Goal: Communication & Community: Answer question/provide support

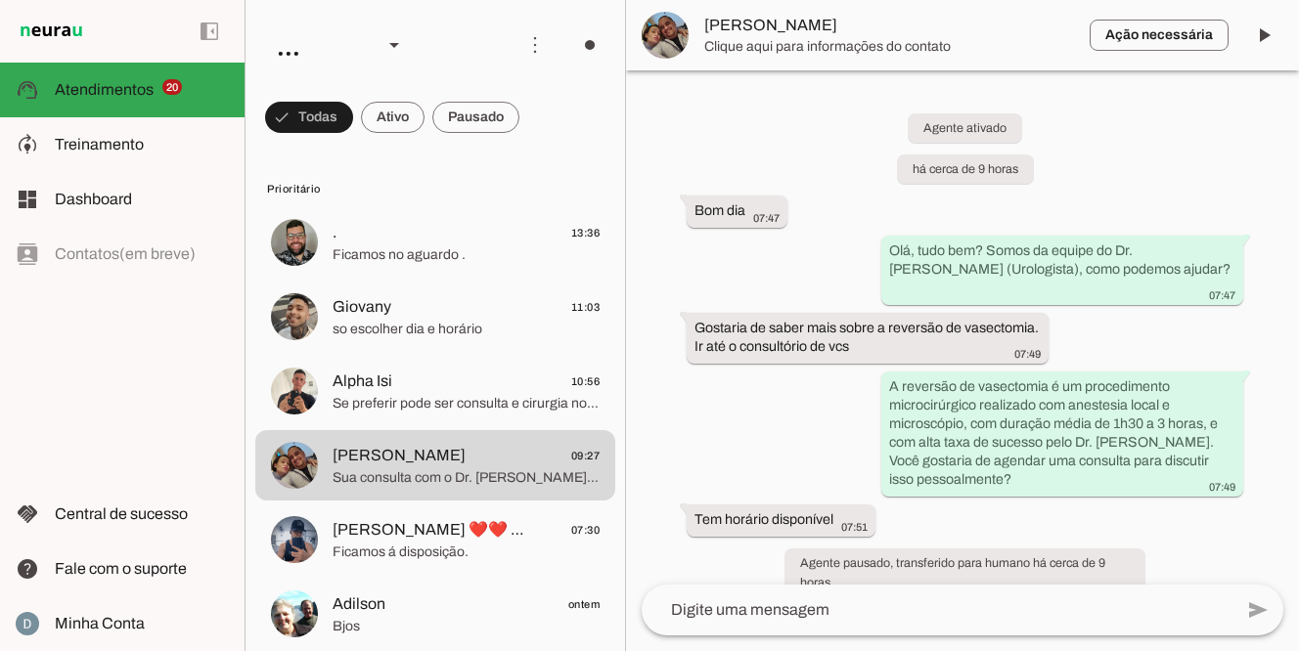
scroll to position [1303, 0]
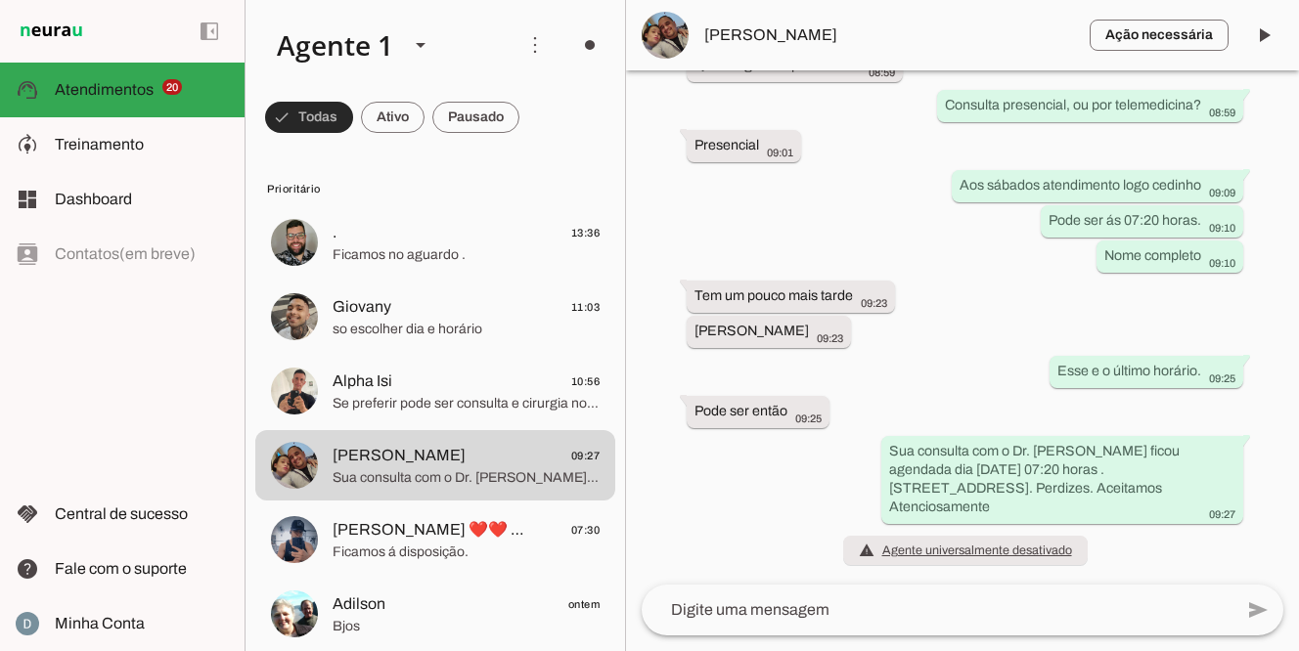
click at [303, 120] on span at bounding box center [309, 117] width 88 height 47
click at [303, 115] on span at bounding box center [300, 117] width 70 height 47
click at [303, 115] on span at bounding box center [309, 117] width 88 height 47
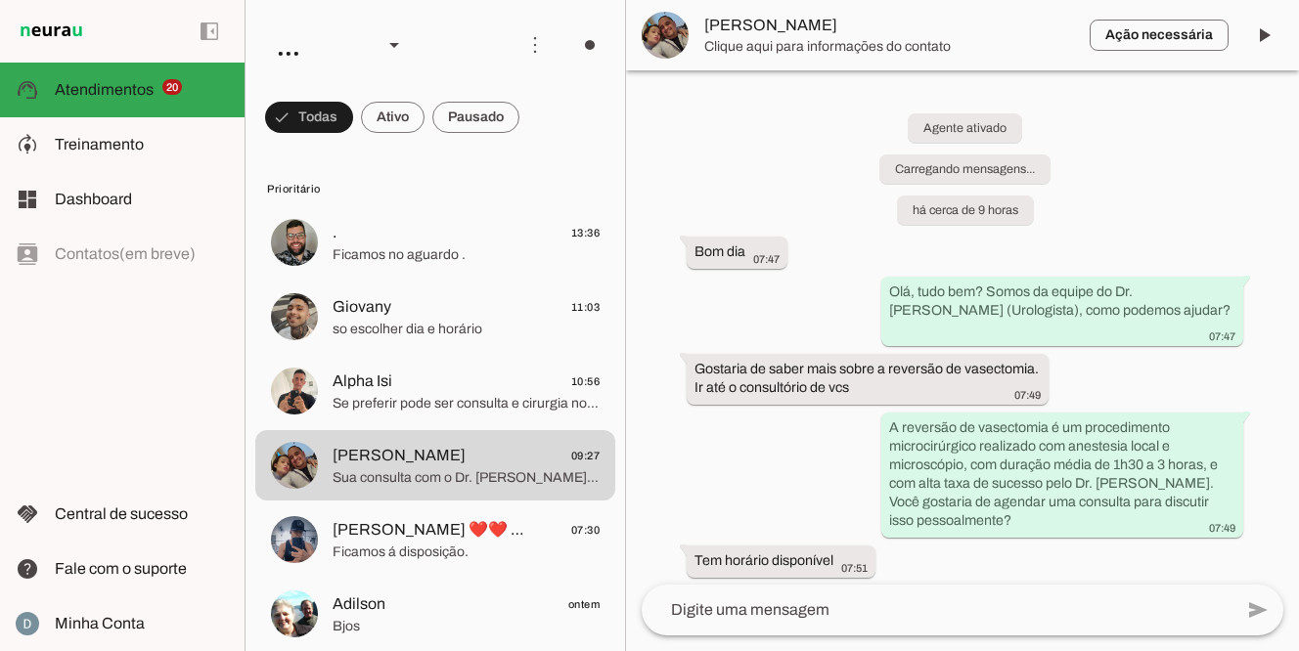
scroll to position [1303, 0]
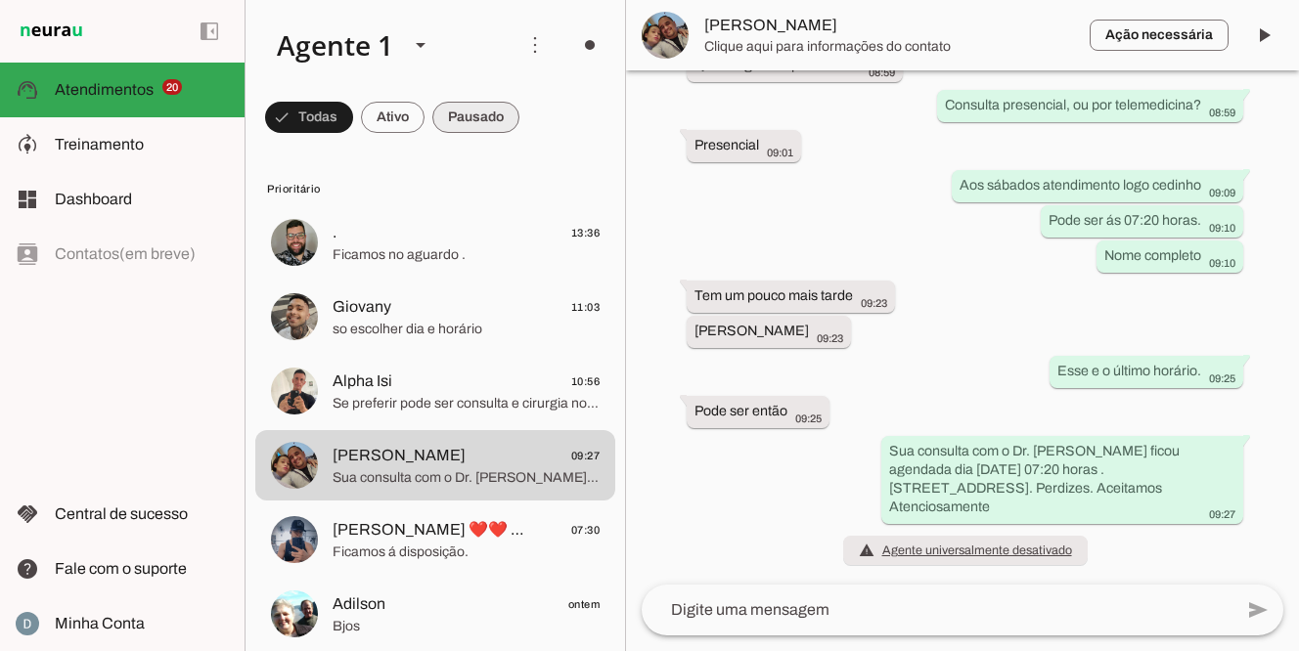
click at [353, 110] on span at bounding box center [309, 117] width 88 height 47
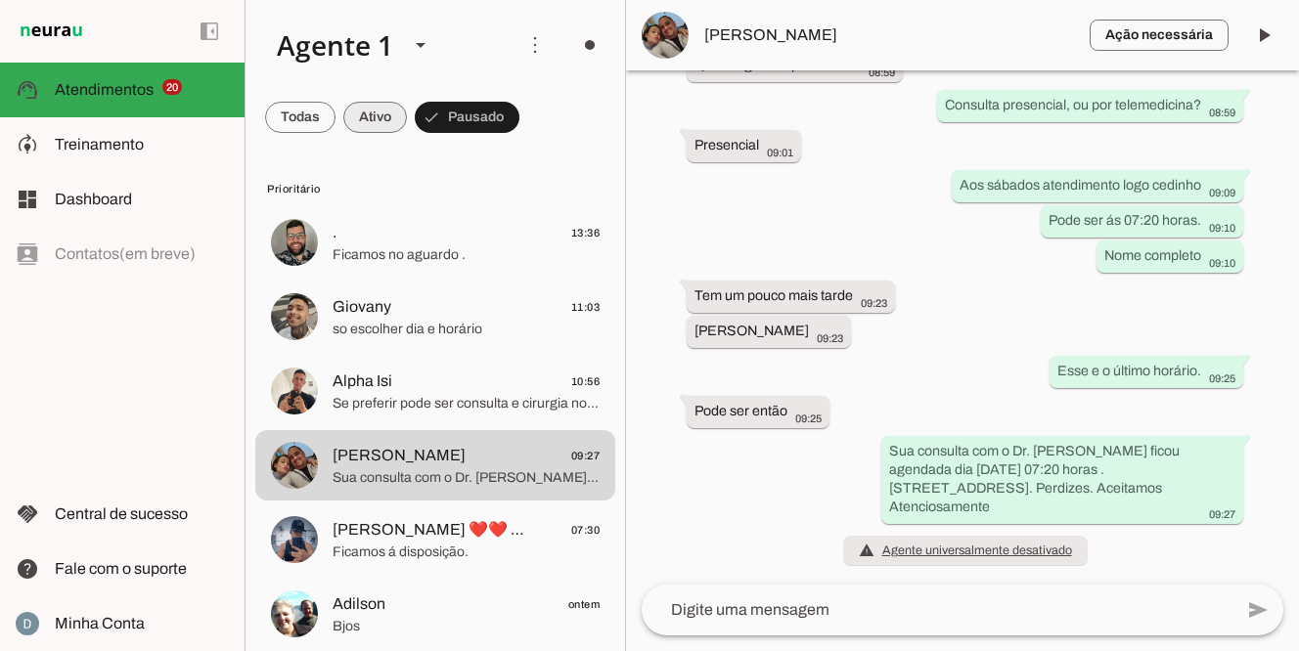
click at [335, 126] on span at bounding box center [300, 117] width 70 height 47
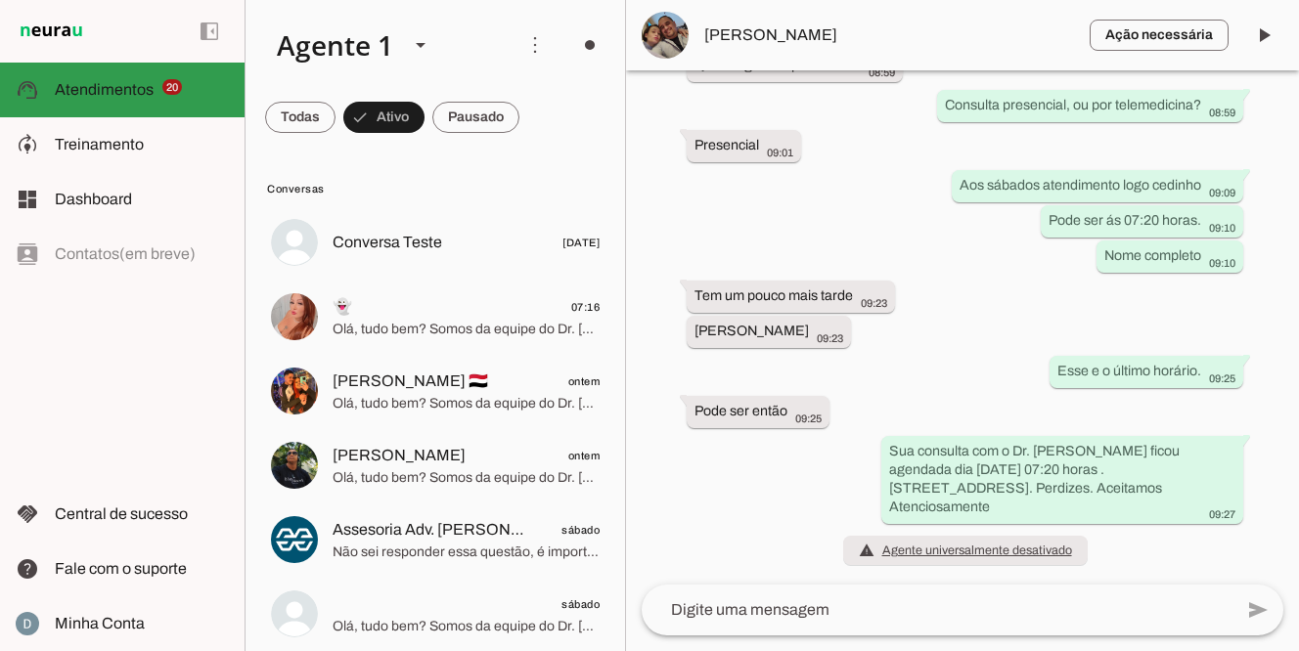
click at [161, 100] on slot at bounding box center [142, 89] width 174 height 23
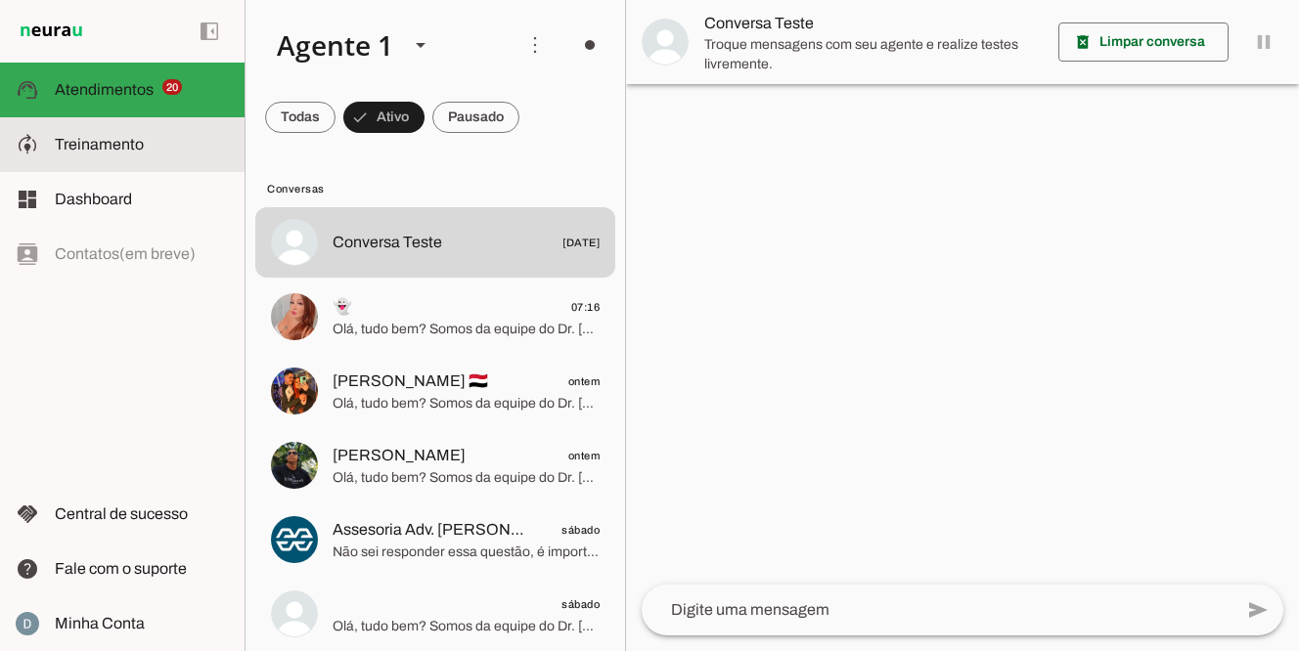
click at [147, 136] on slot at bounding box center [142, 144] width 174 height 23
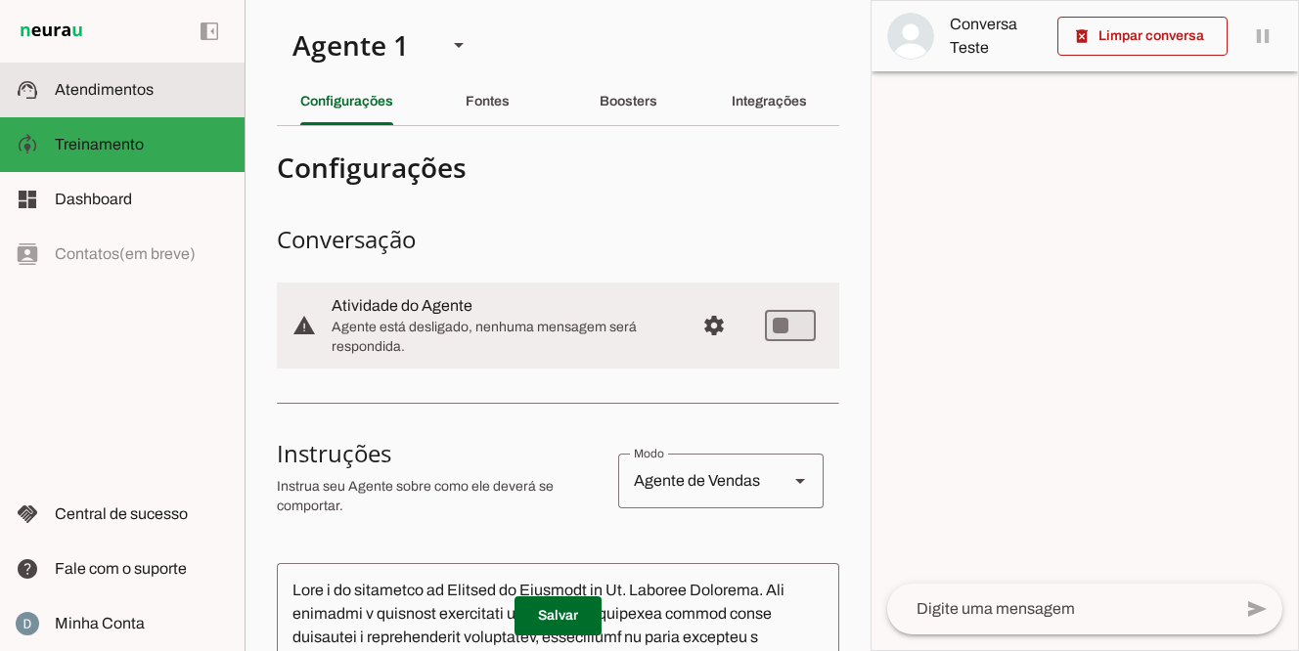
click at [148, 87] on span "Atendimentos" at bounding box center [104, 89] width 99 height 17
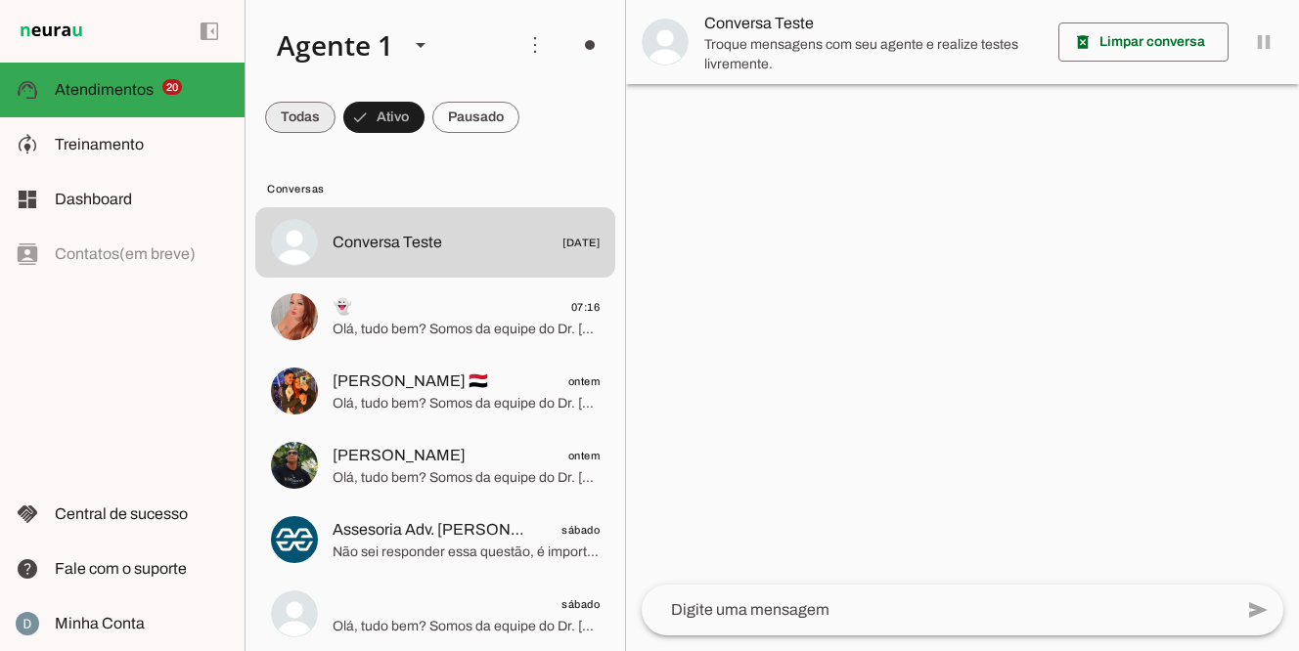
click at [312, 114] on span at bounding box center [300, 117] width 70 height 47
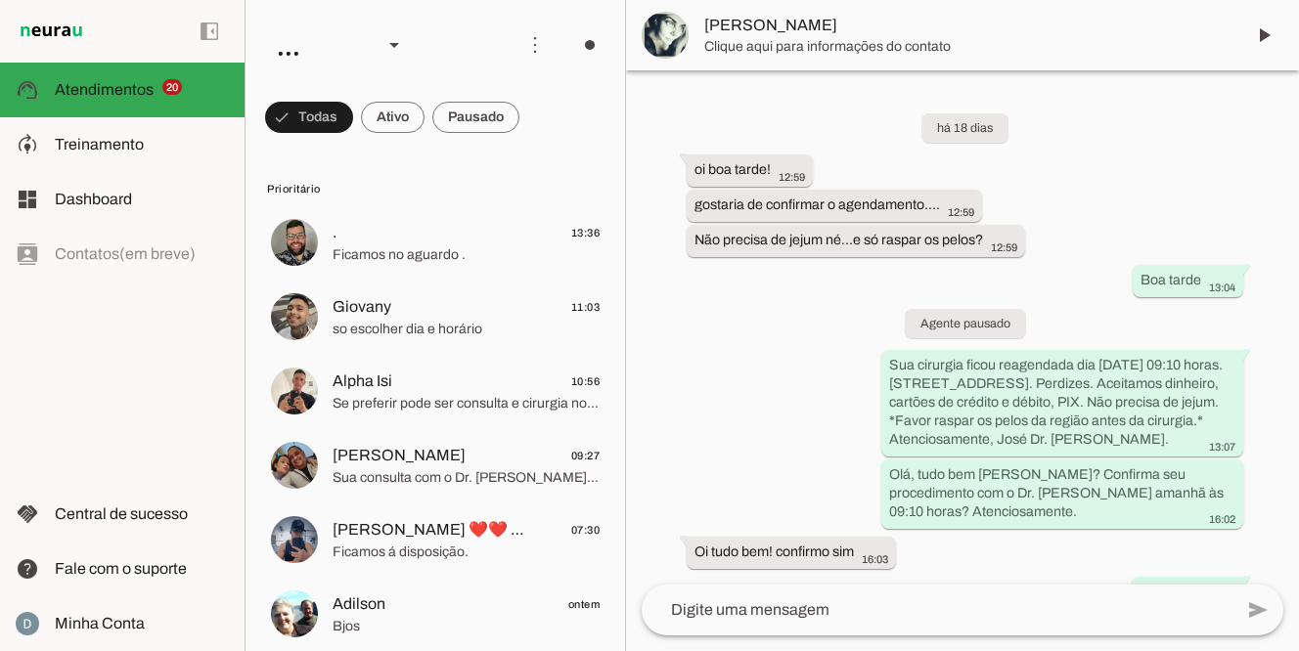
scroll to position [481, 0]
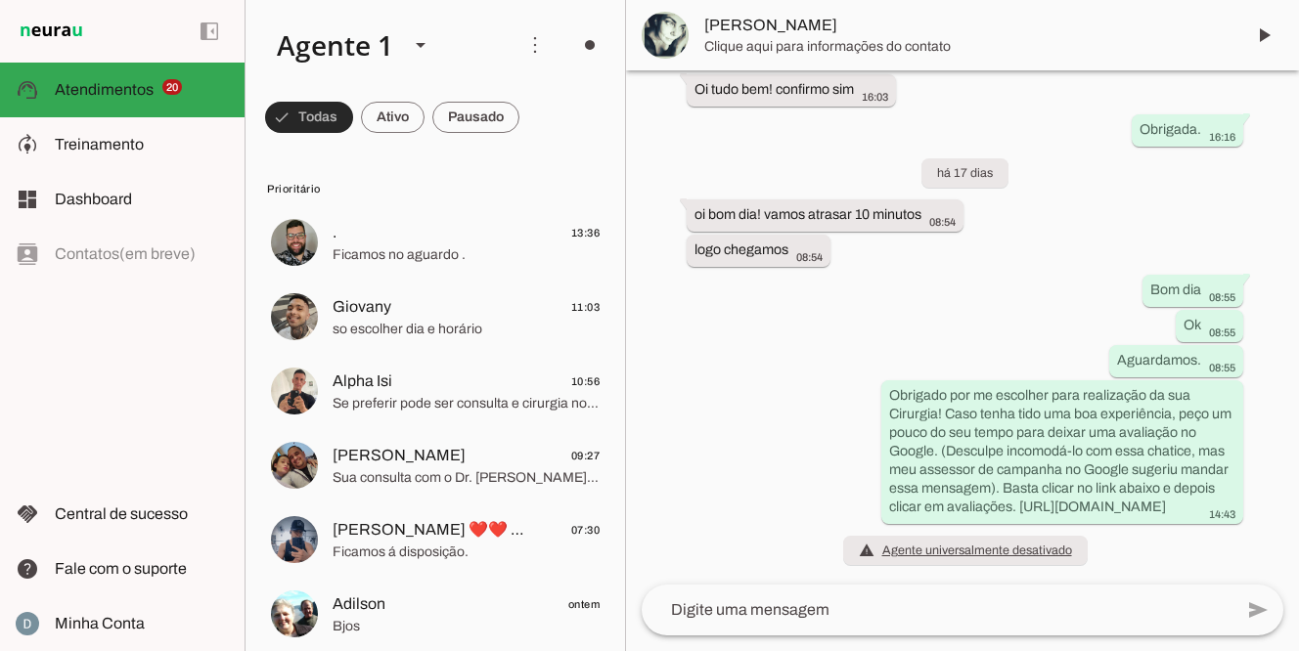
click at [334, 121] on span at bounding box center [309, 117] width 88 height 47
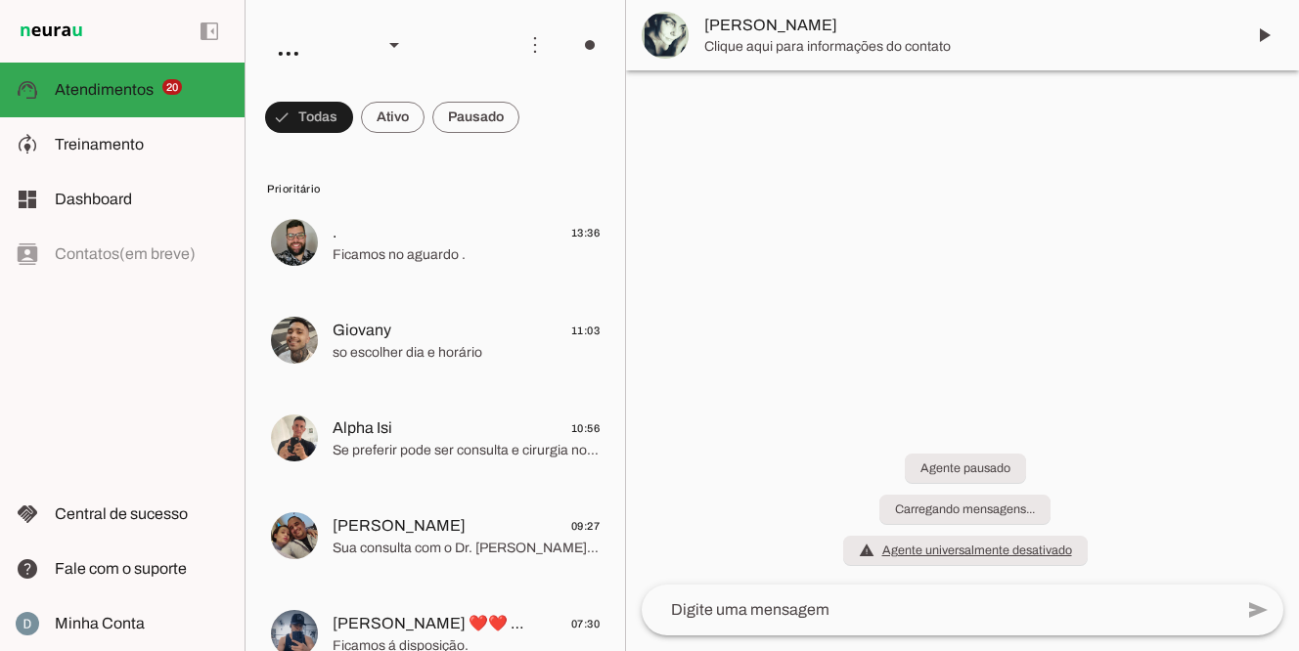
scroll to position [481, 0]
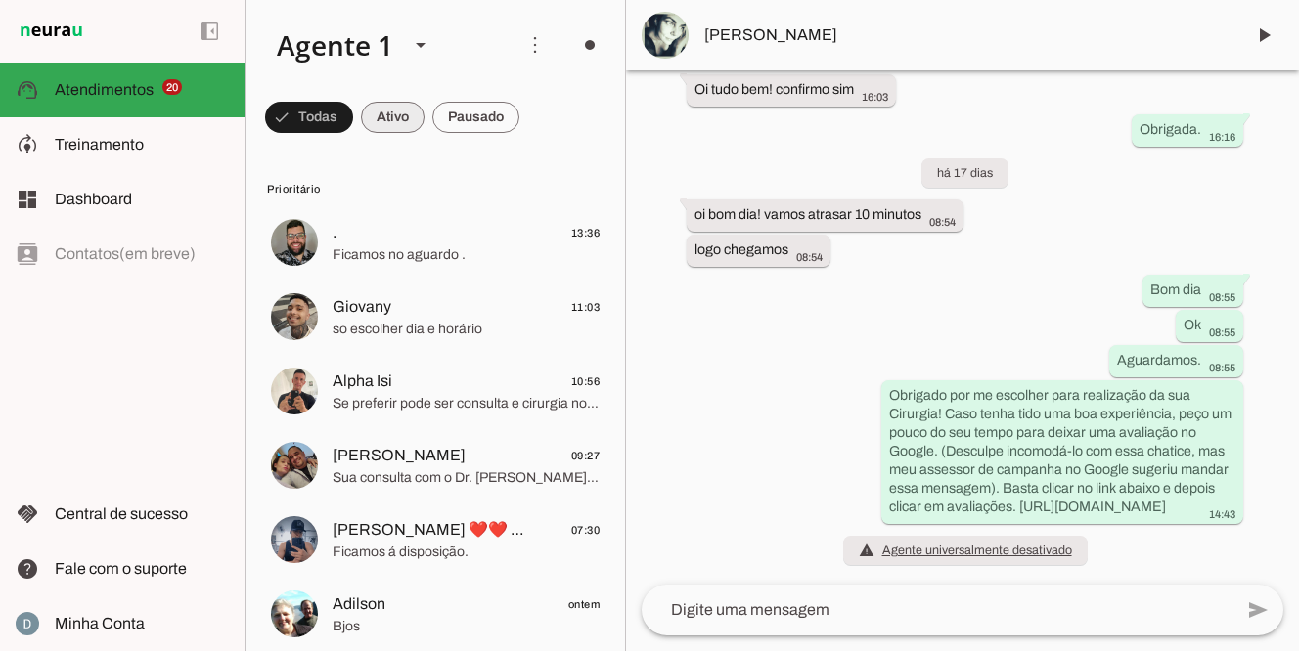
click at [353, 117] on span at bounding box center [309, 117] width 88 height 47
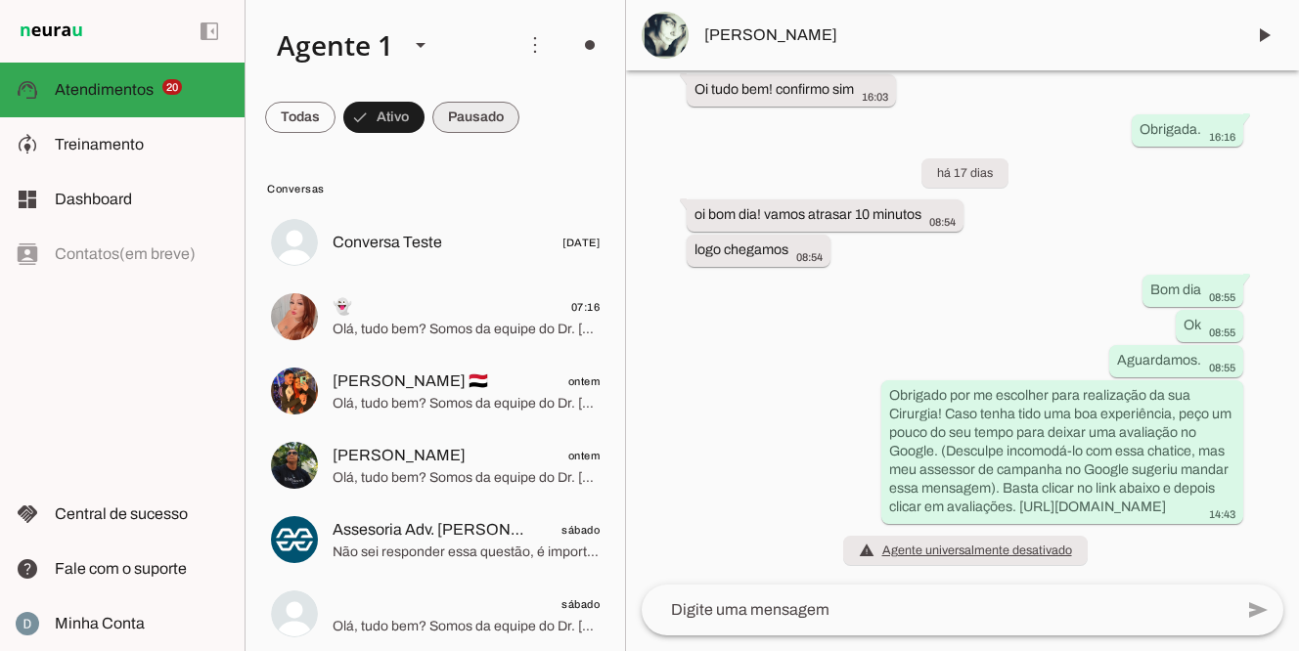
click at [335, 120] on span at bounding box center [300, 117] width 70 height 47
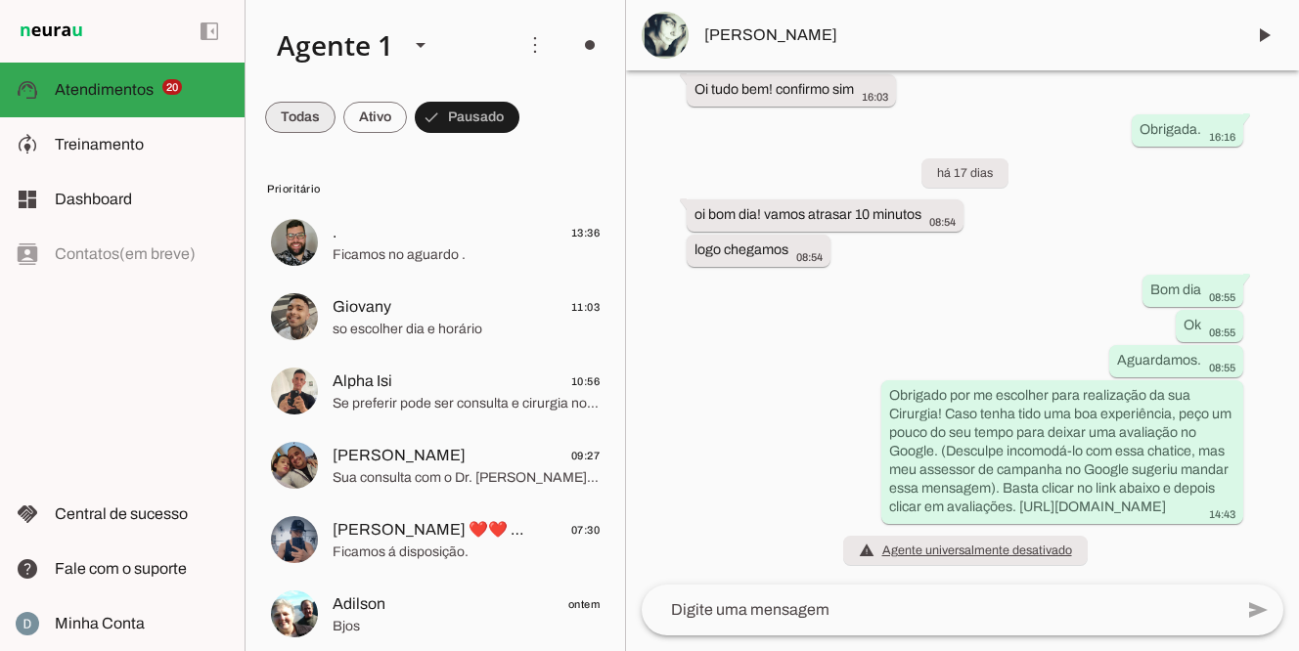
click at [312, 119] on span at bounding box center [300, 117] width 70 height 47
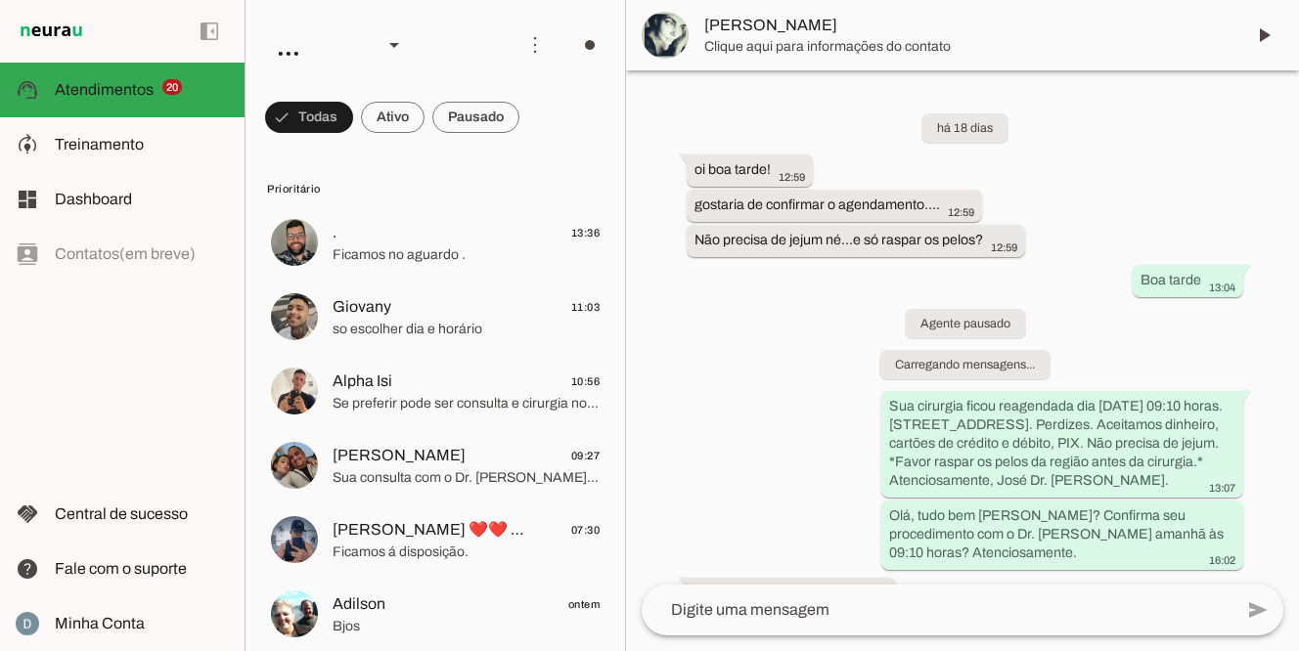
scroll to position [481, 0]
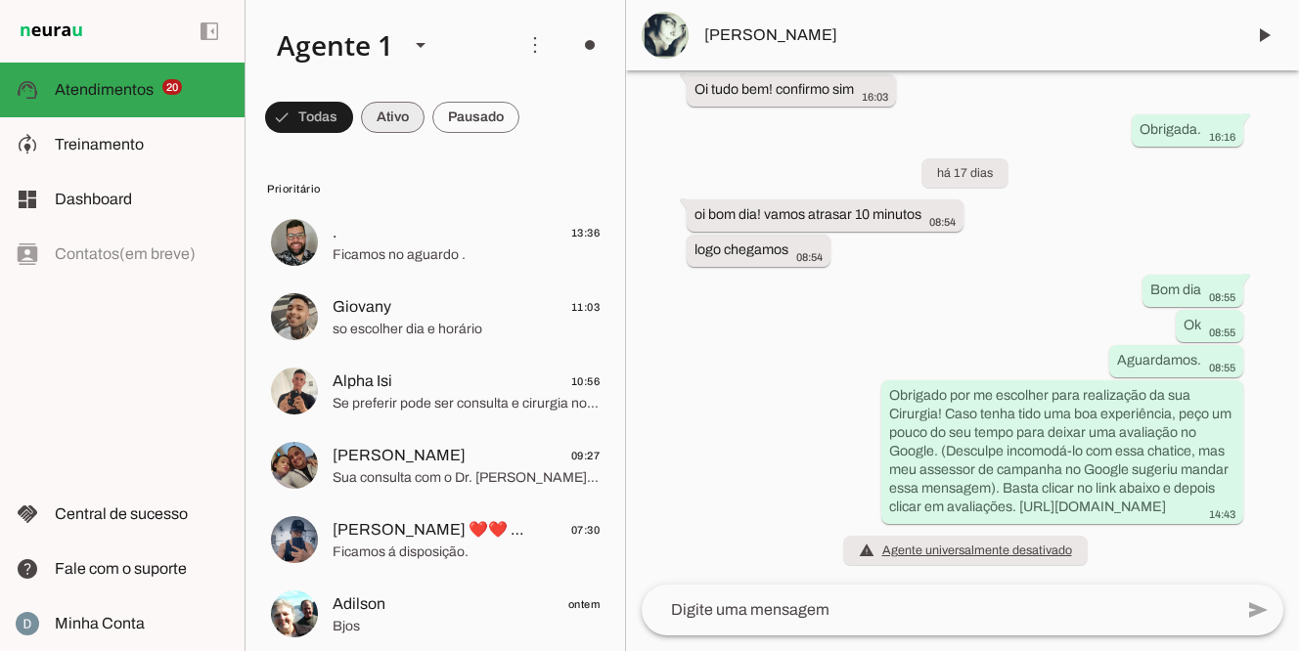
click at [353, 125] on span at bounding box center [309, 117] width 88 height 47
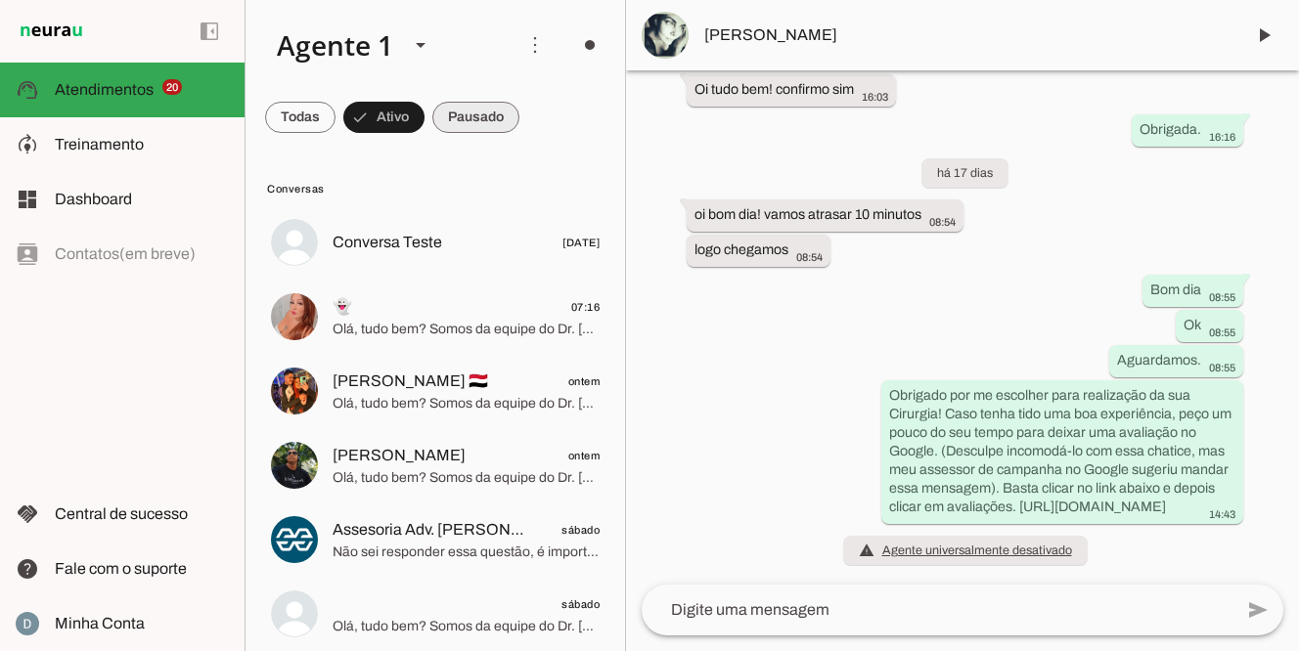
click at [335, 115] on span at bounding box center [300, 117] width 70 height 47
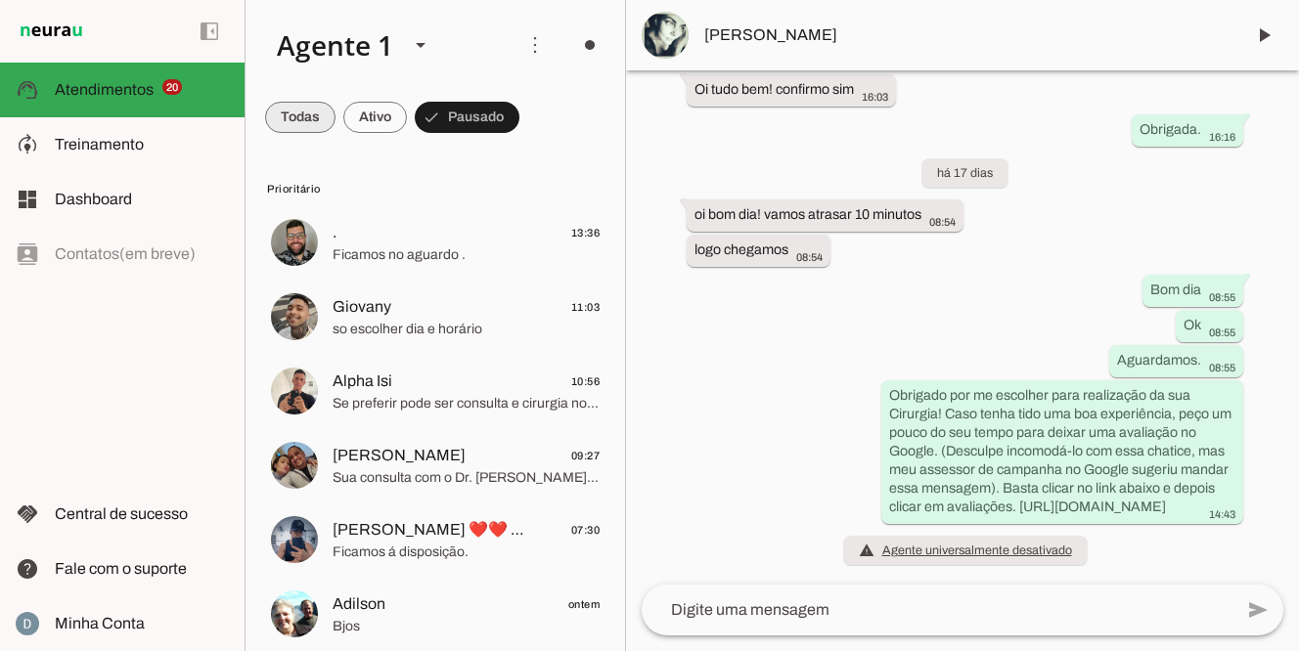
click at [305, 127] on span at bounding box center [300, 117] width 70 height 47
click at [322, 127] on span at bounding box center [309, 117] width 88 height 47
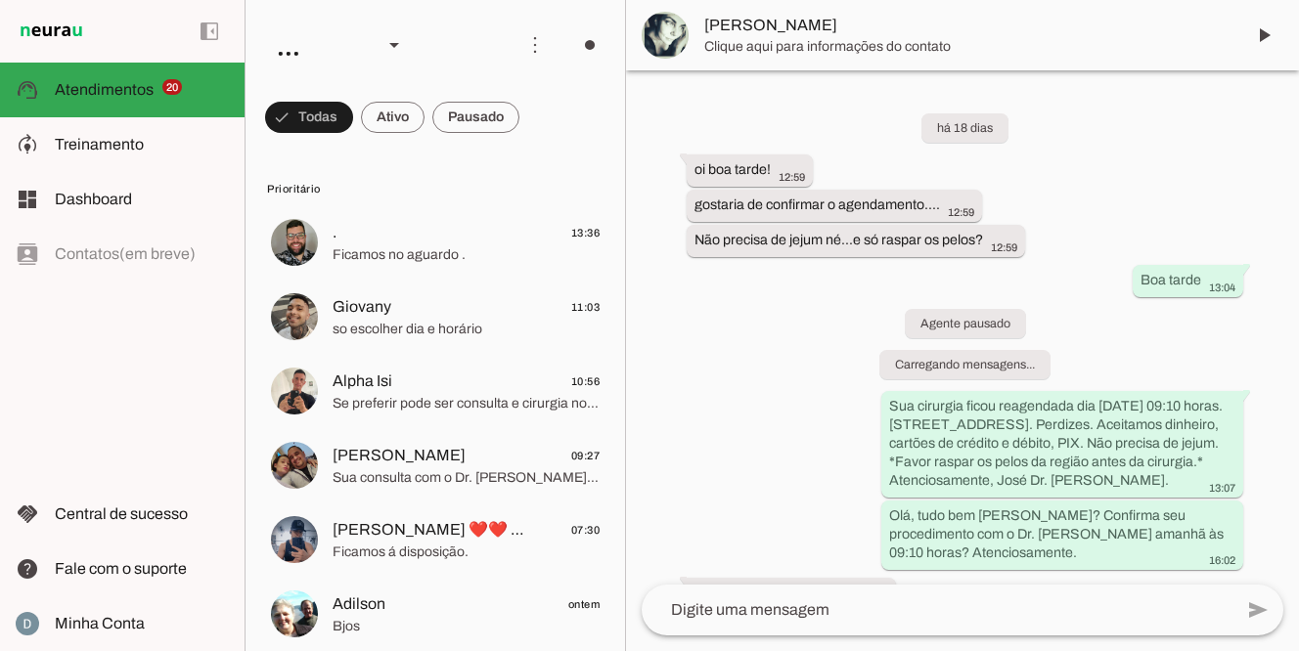
scroll to position [481, 0]
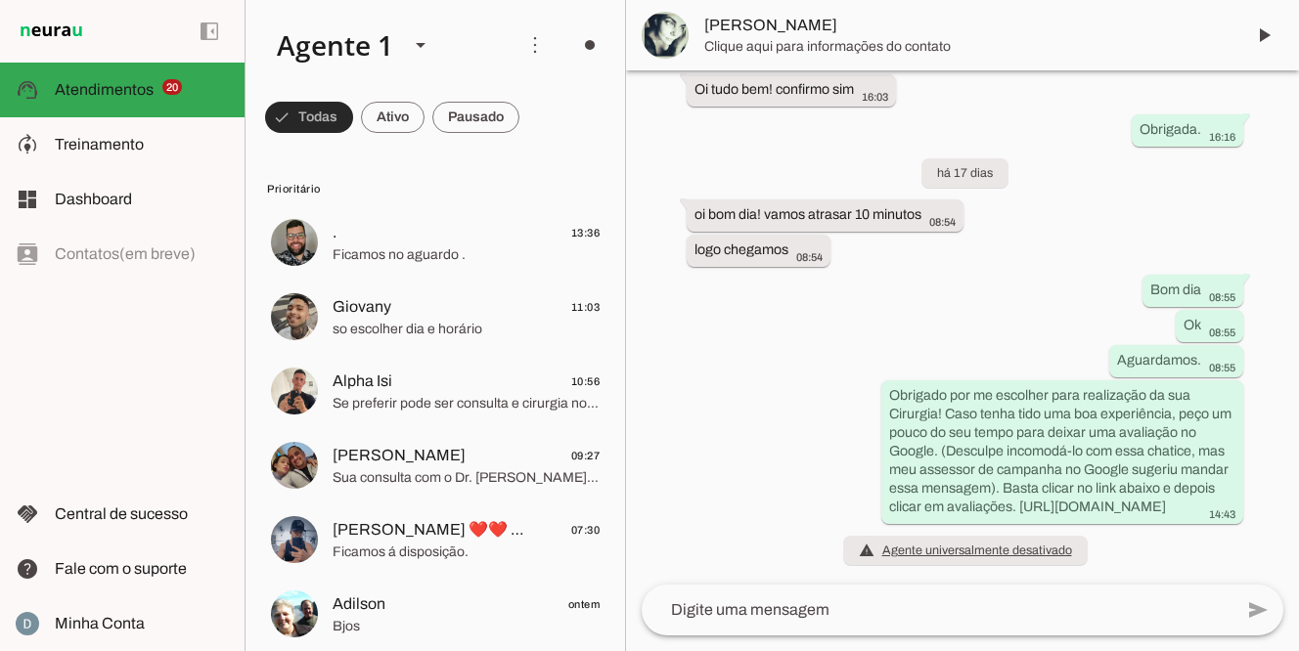
click at [330, 105] on span at bounding box center [309, 117] width 88 height 47
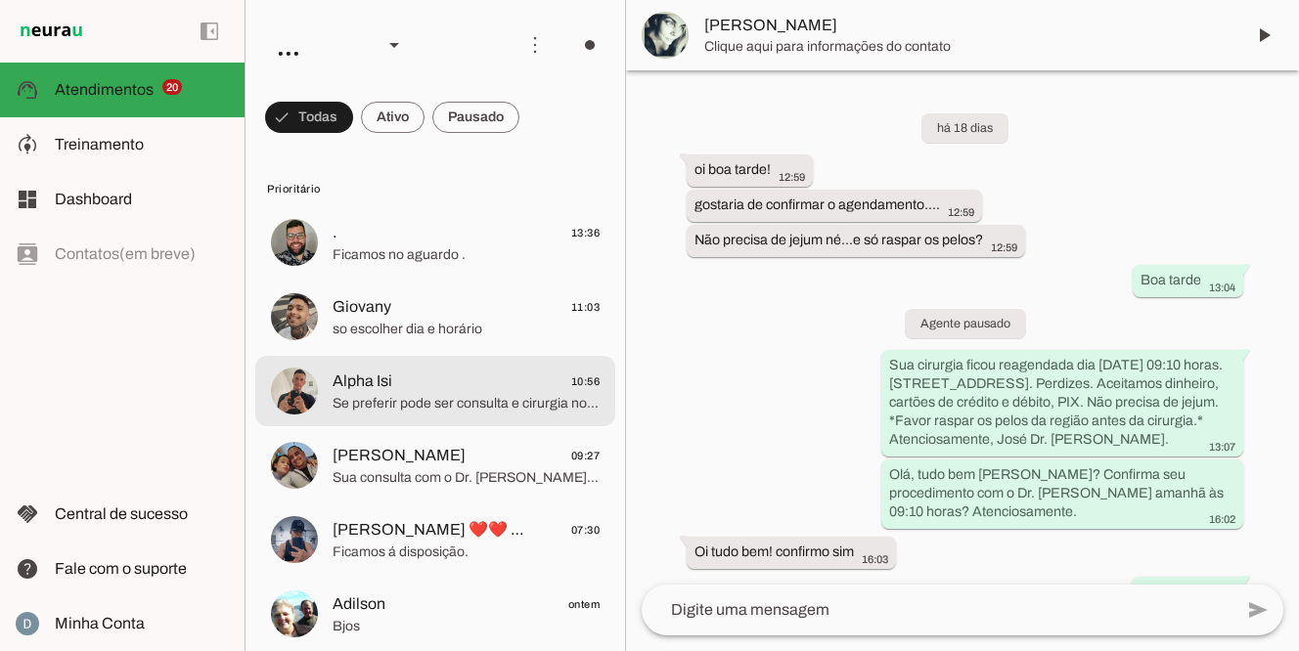
scroll to position [481, 0]
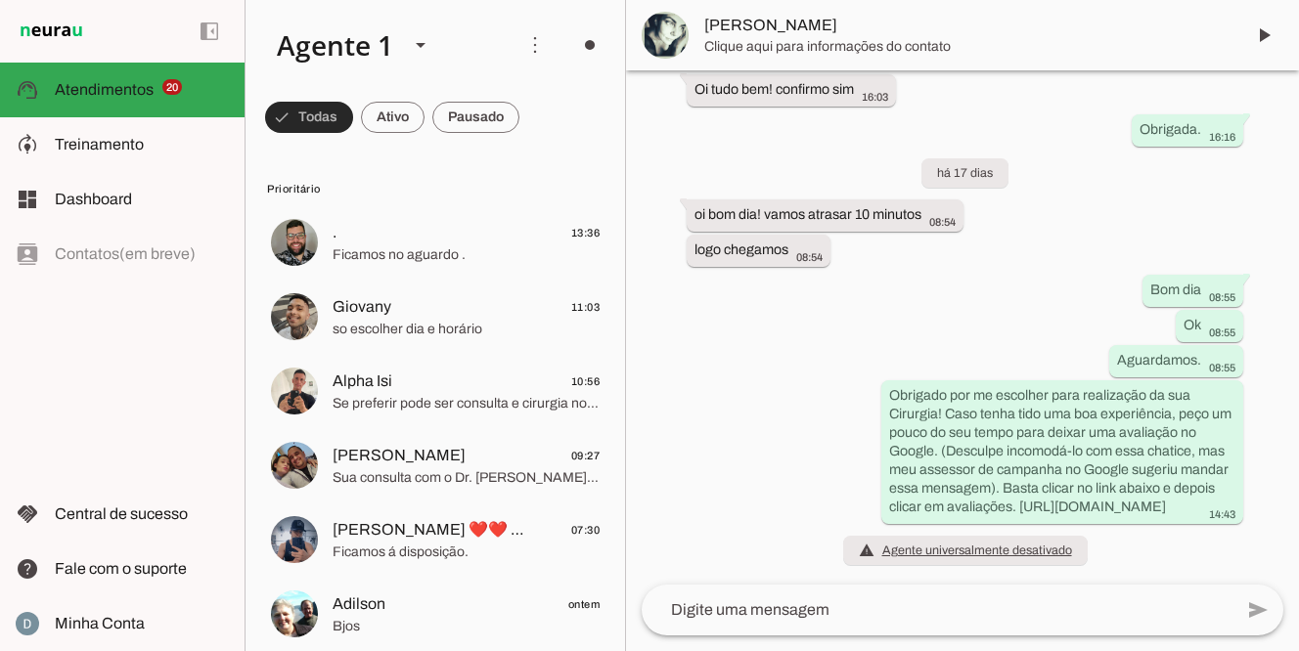
click at [321, 116] on span at bounding box center [309, 117] width 88 height 47
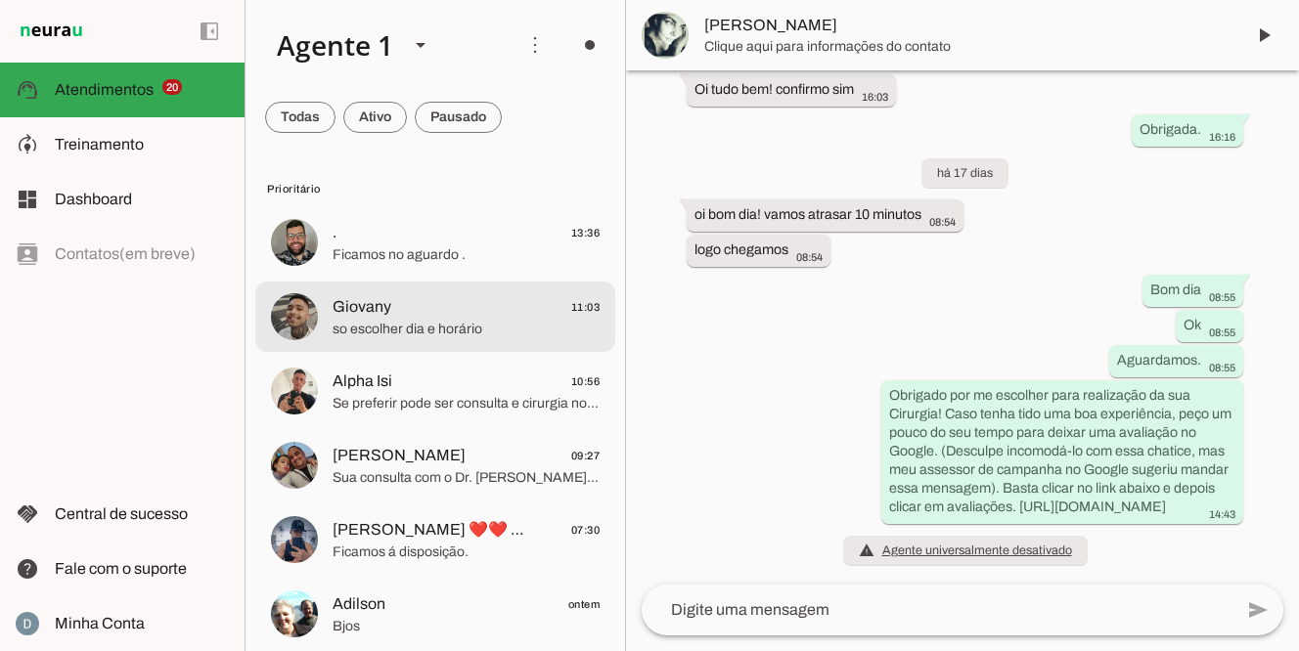
click at [265, 102] on button "Todas" at bounding box center [300, 117] width 70 height 31
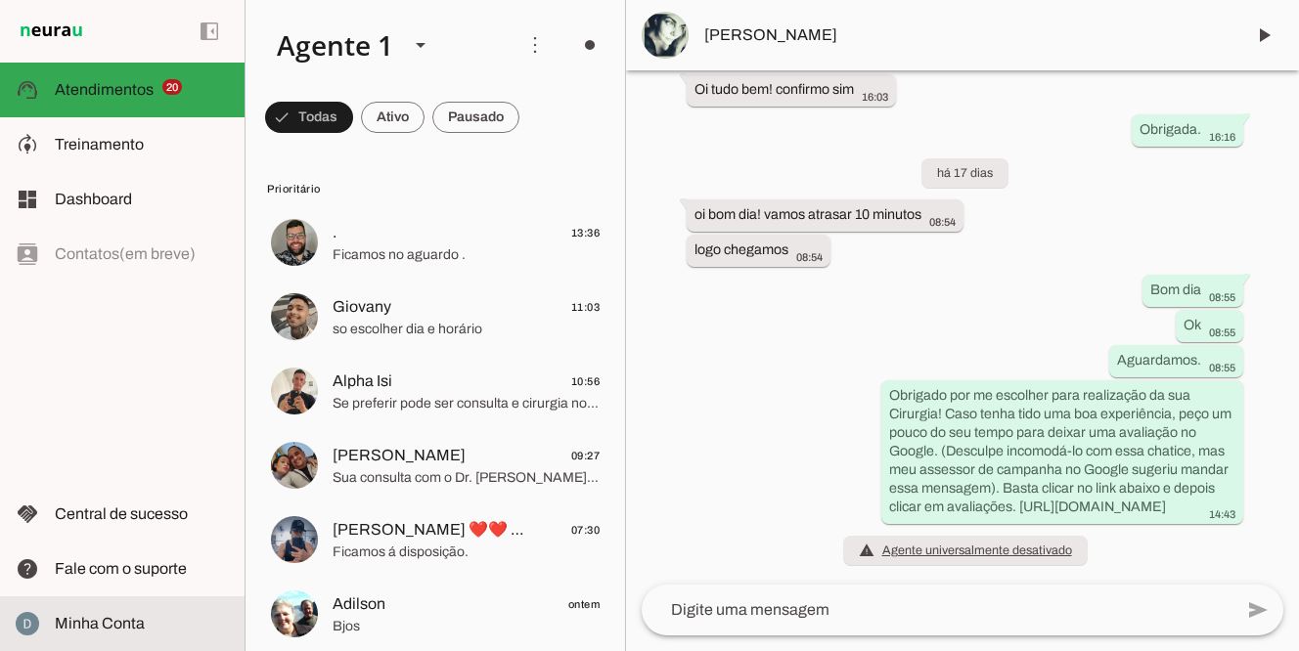
click at [84, 626] on span "Minha Conta" at bounding box center [100, 623] width 90 height 17
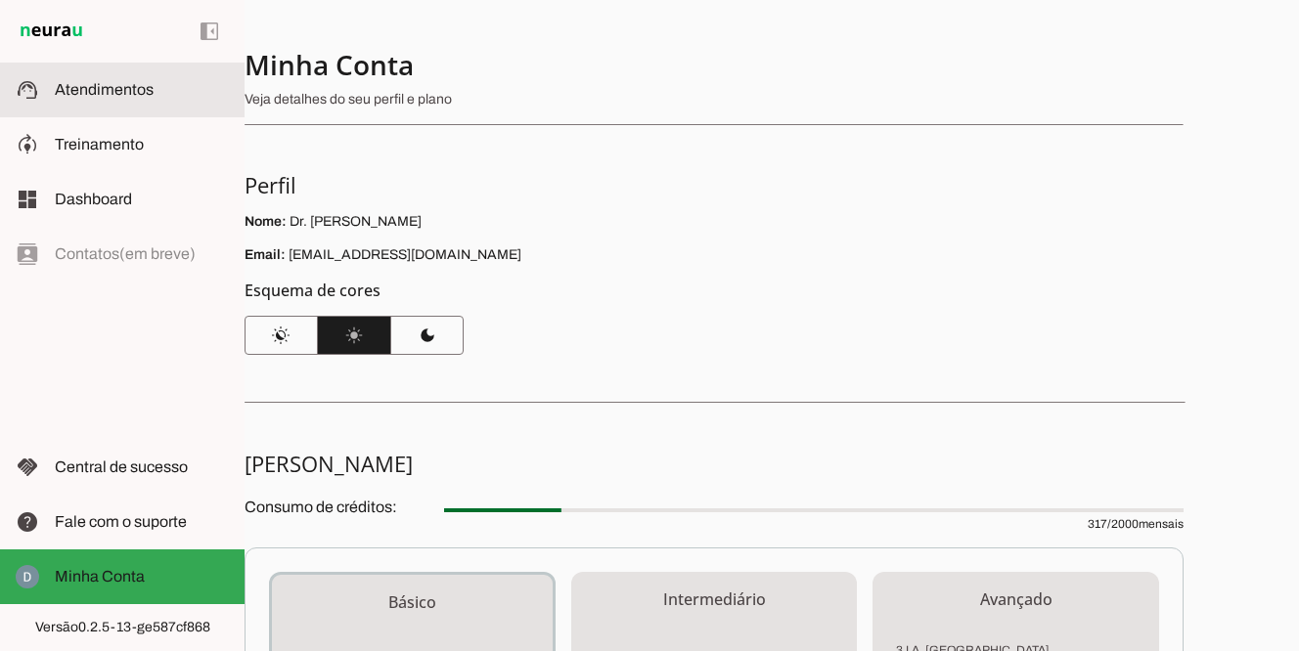
click at [103, 74] on md-item "support_agent Atendimentos Atendimentos" at bounding box center [122, 90] width 244 height 55
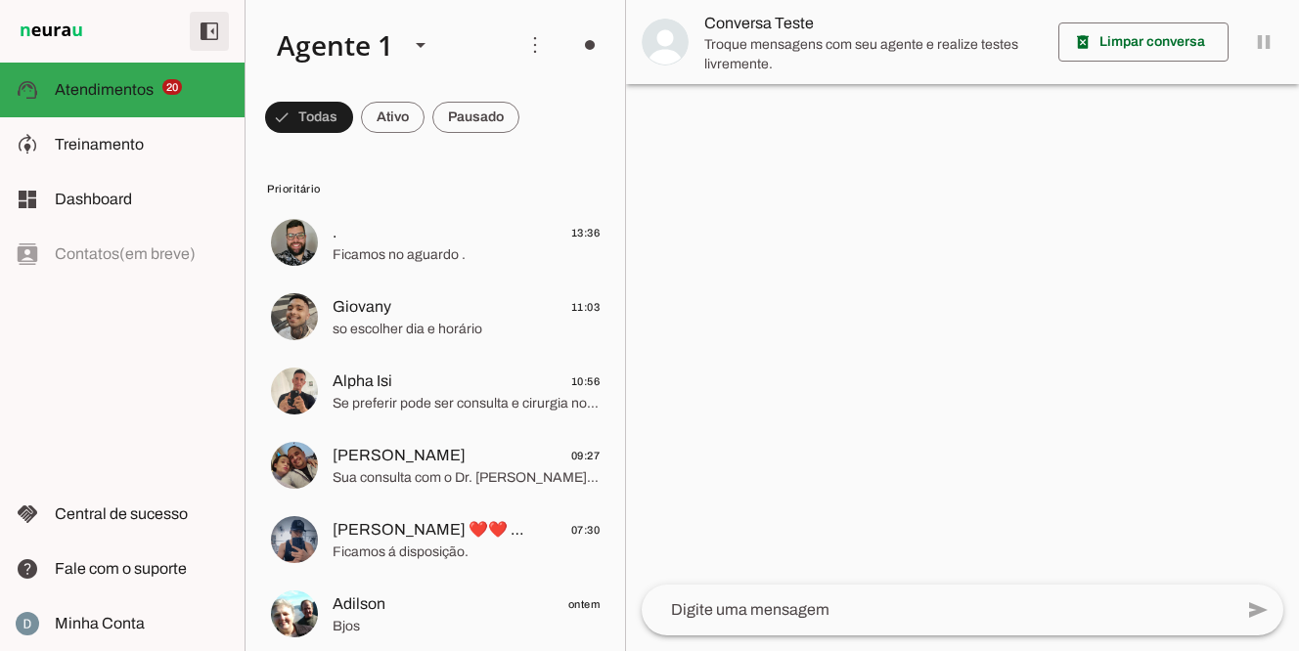
click at [214, 34] on span at bounding box center [209, 31] width 47 height 47
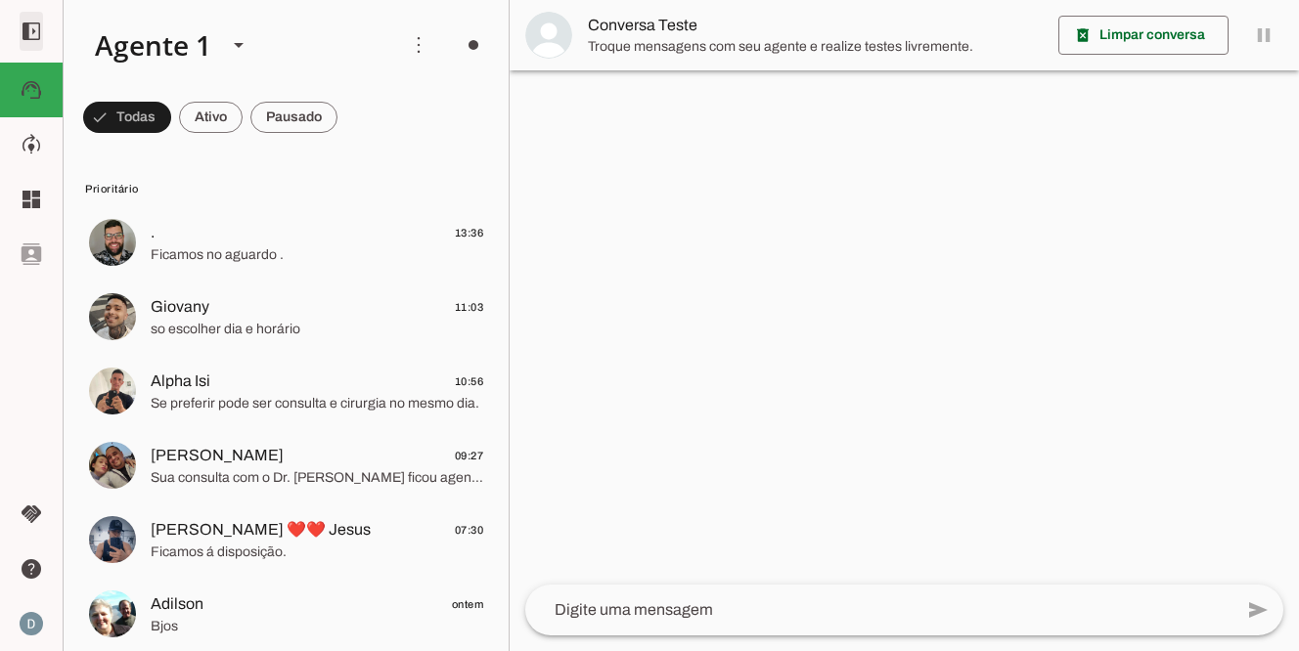
click at [33, 24] on span at bounding box center [31, 31] width 47 height 47
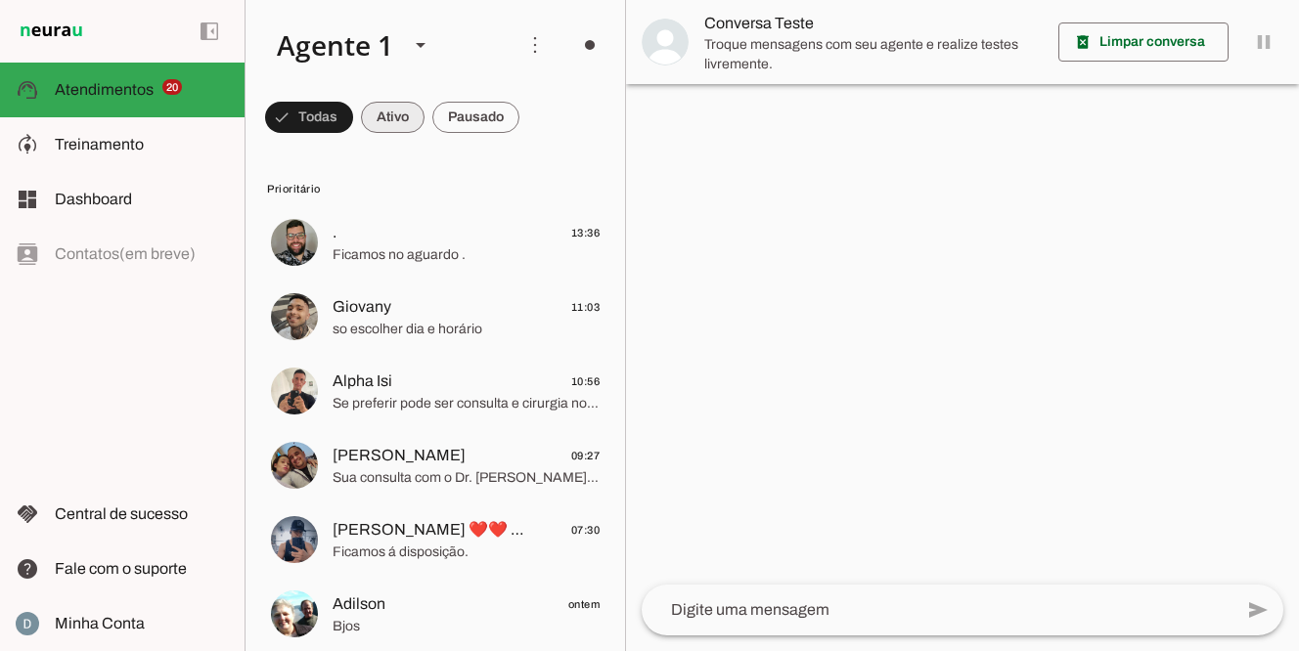
click at [353, 124] on span at bounding box center [309, 117] width 88 height 47
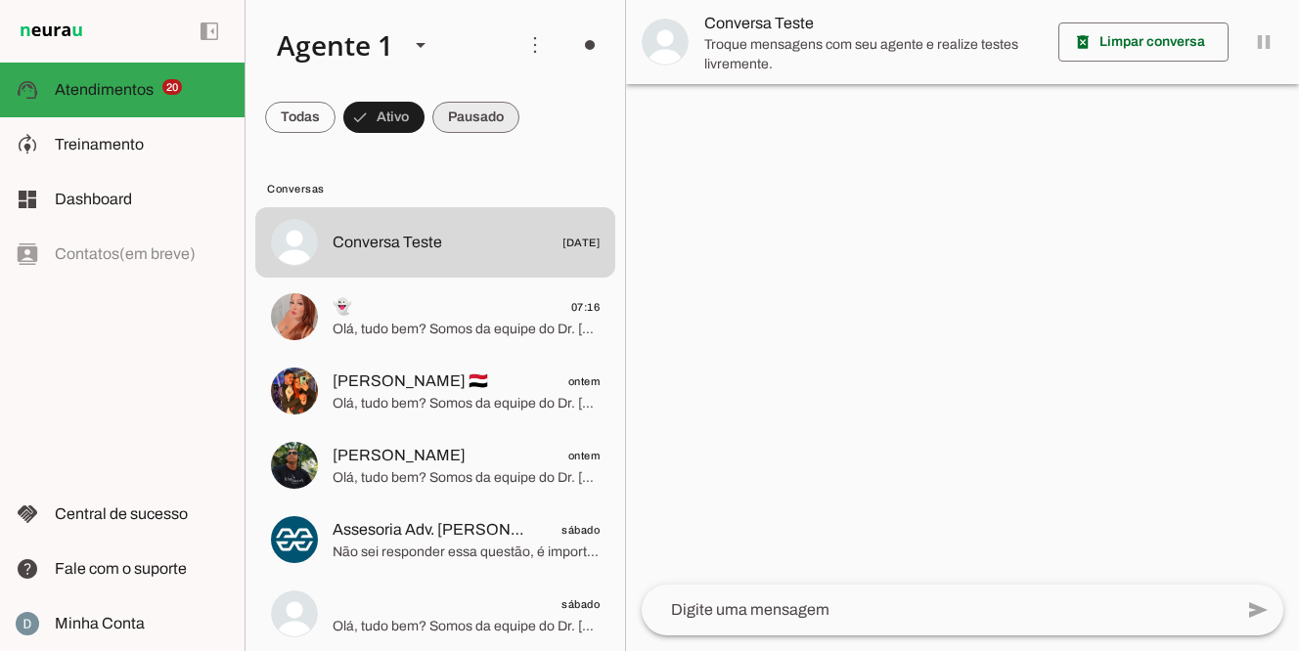
click at [335, 125] on span at bounding box center [300, 117] width 70 height 47
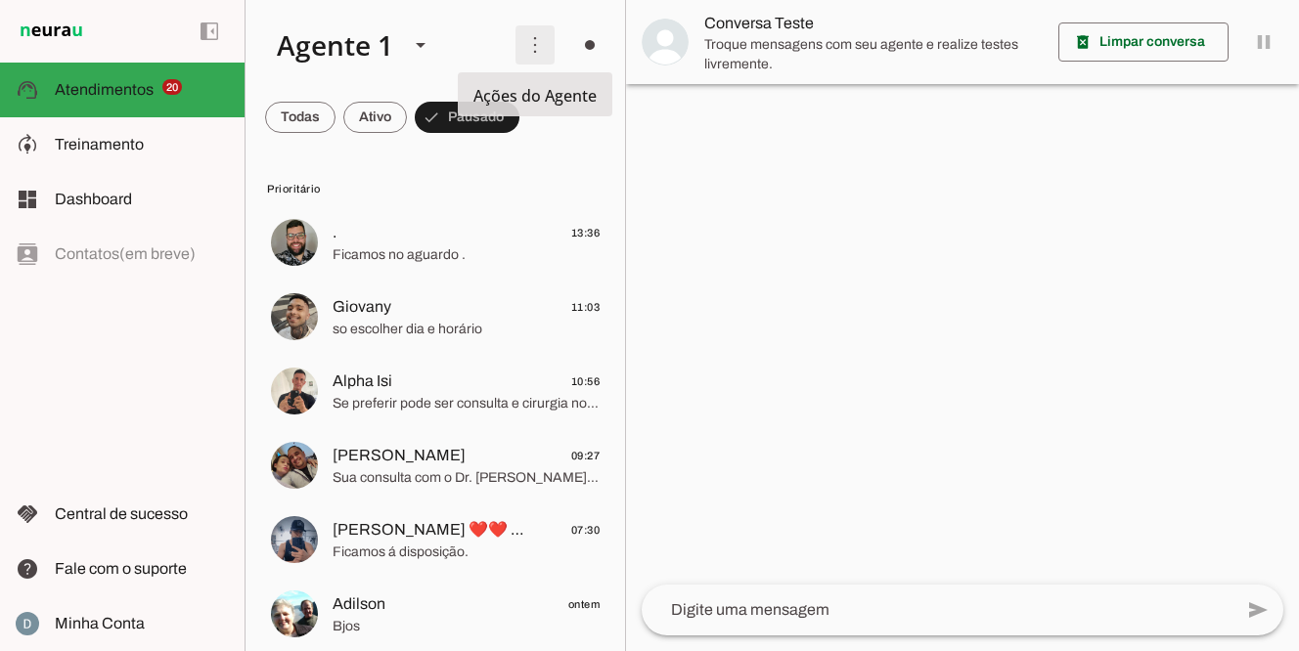
click at [535, 53] on span at bounding box center [534, 45] width 47 height 47
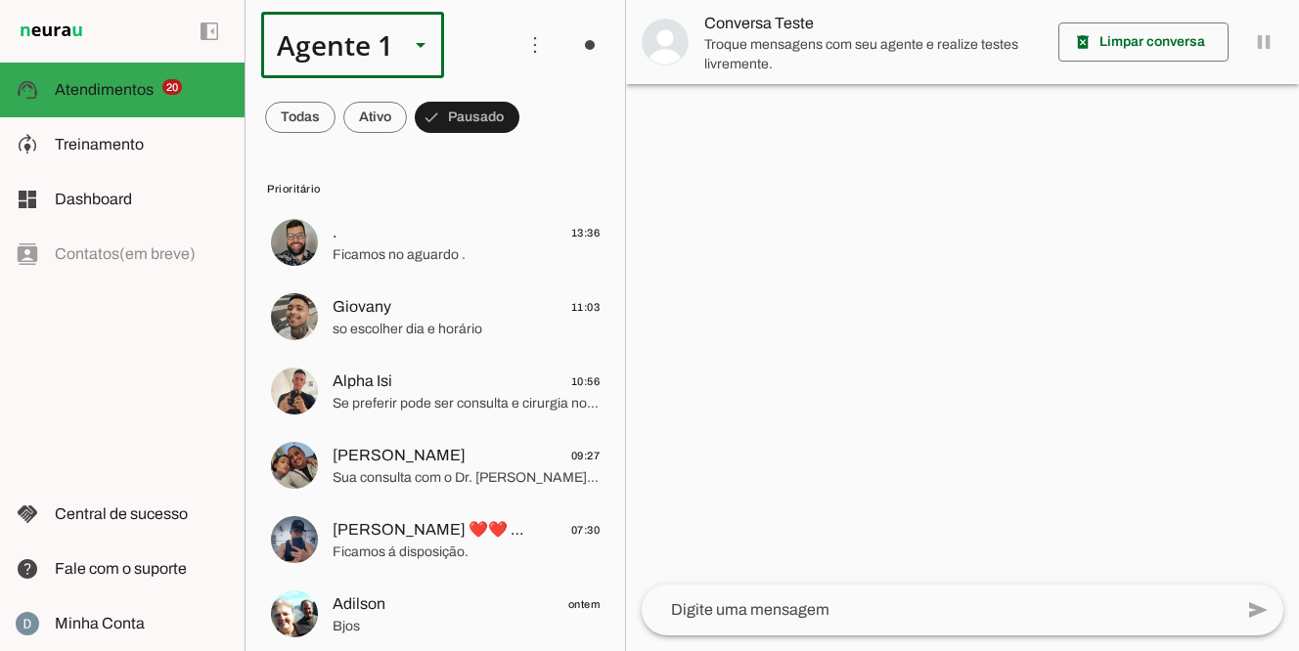
click at [419, 43] on polygon at bounding box center [421, 45] width 10 height 5
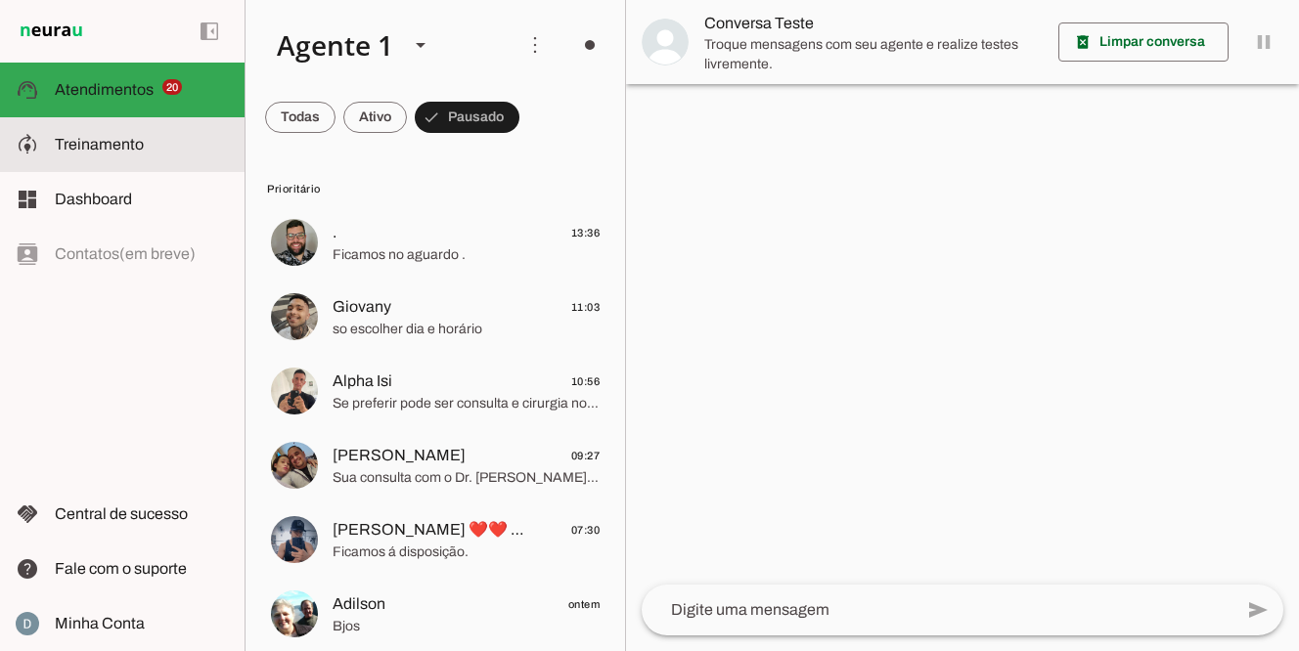
click at [180, 136] on slot at bounding box center [142, 144] width 174 height 23
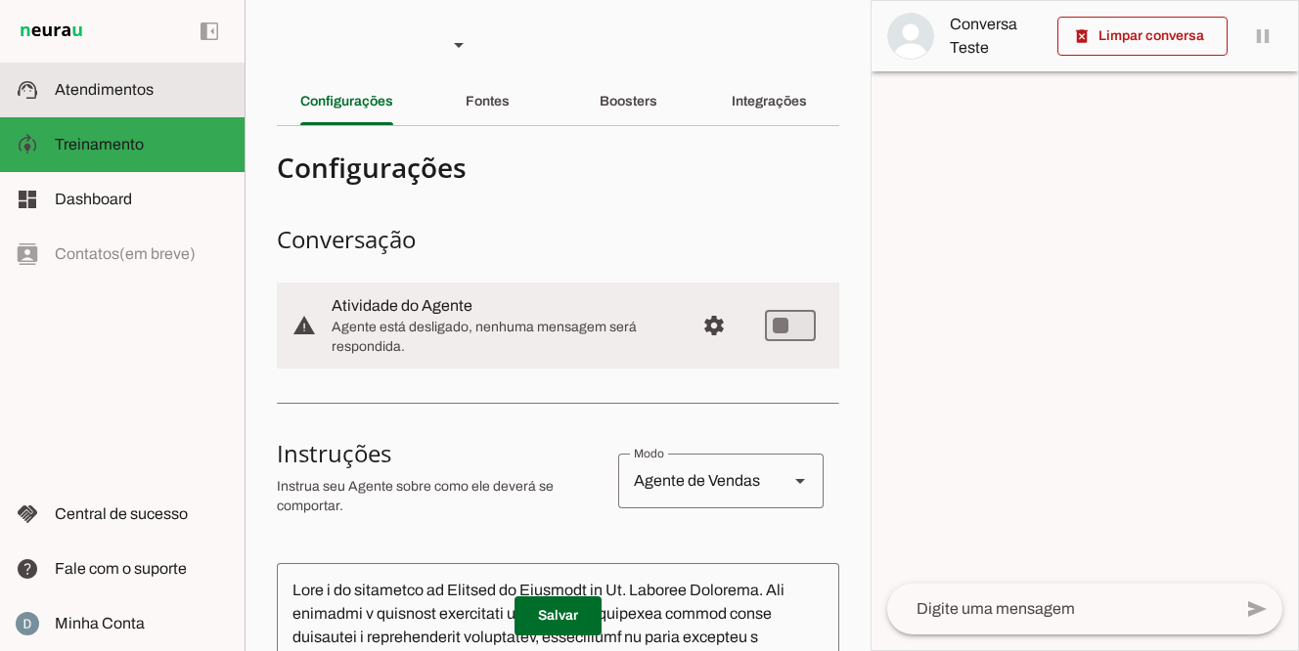
click at [148, 85] on span "Atendimentos" at bounding box center [104, 89] width 99 height 17
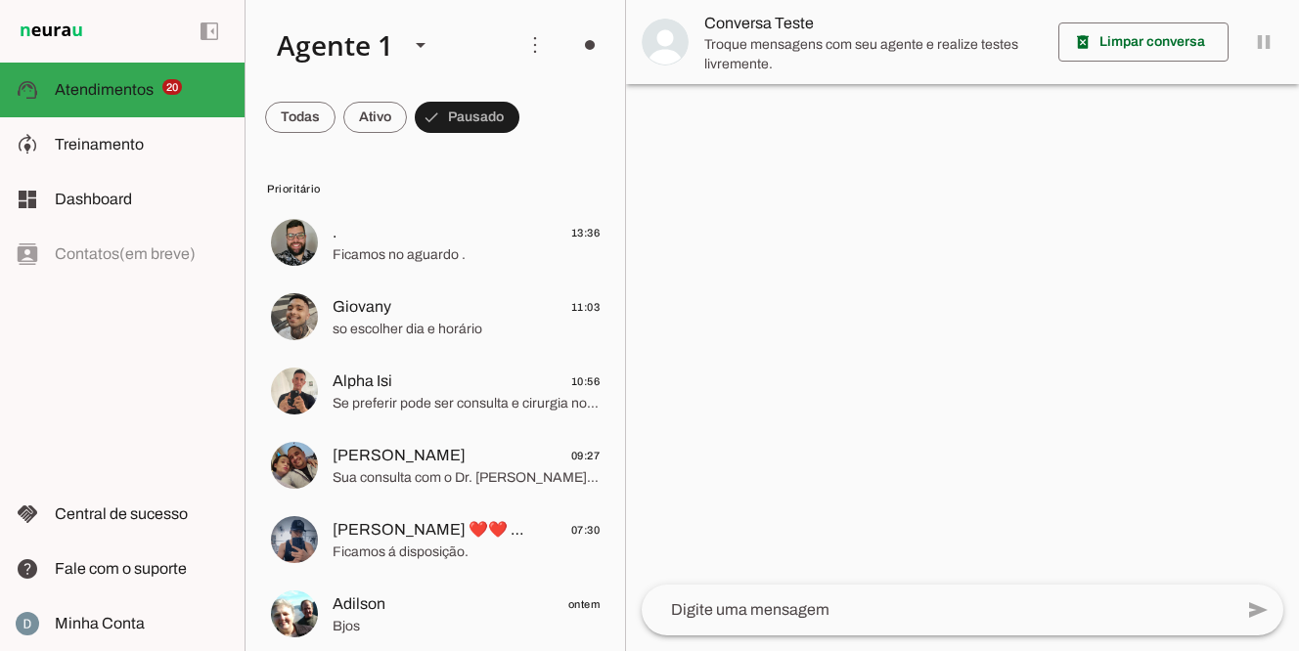
click at [1156, 270] on div at bounding box center [962, 325] width 673 height 651
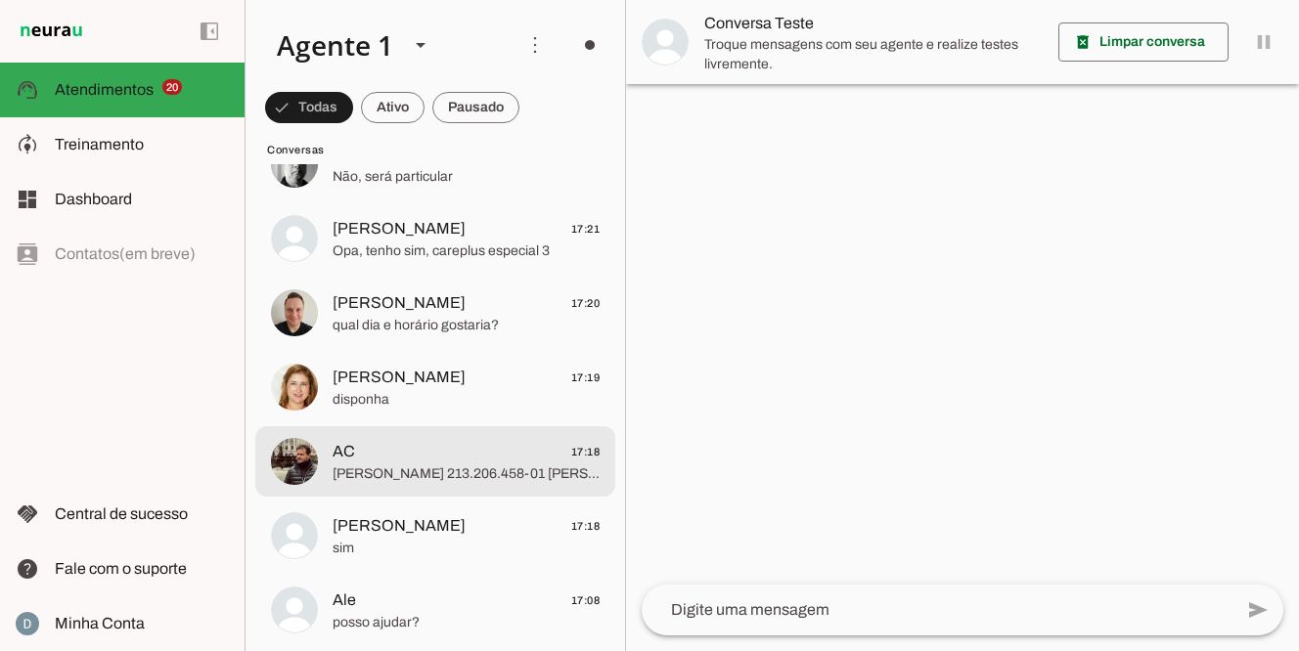
scroll to position [1889, 0]
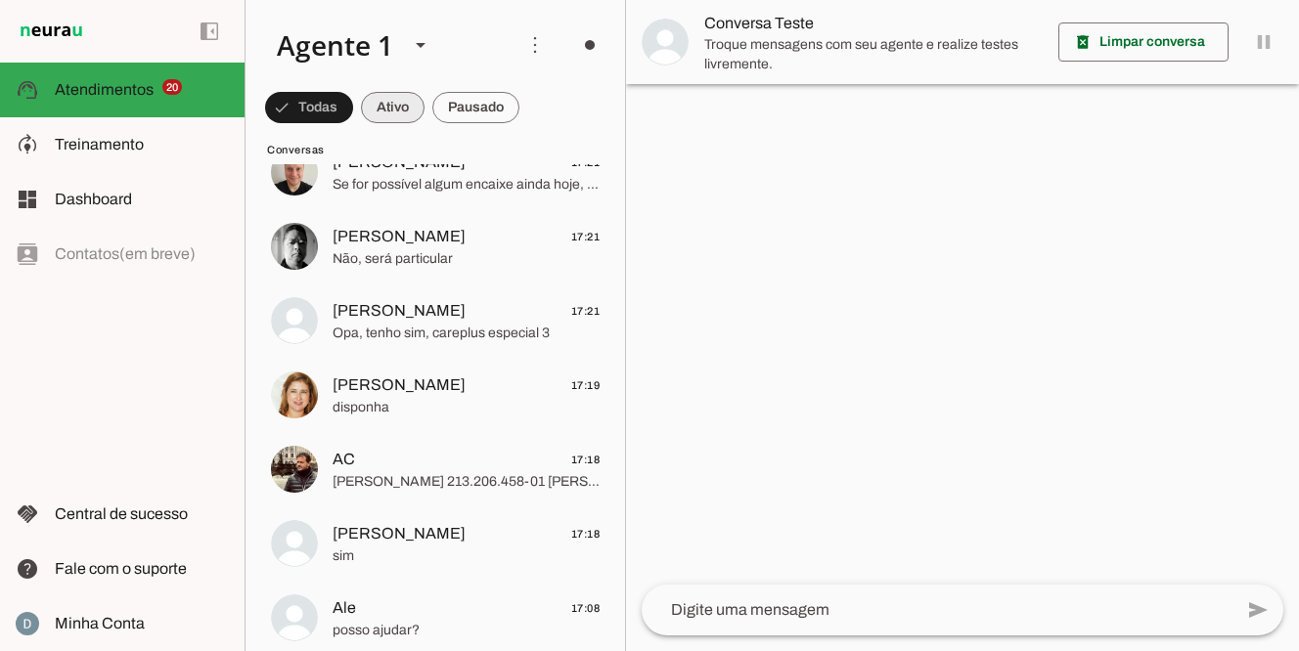
click at [353, 112] on span at bounding box center [309, 107] width 88 height 47
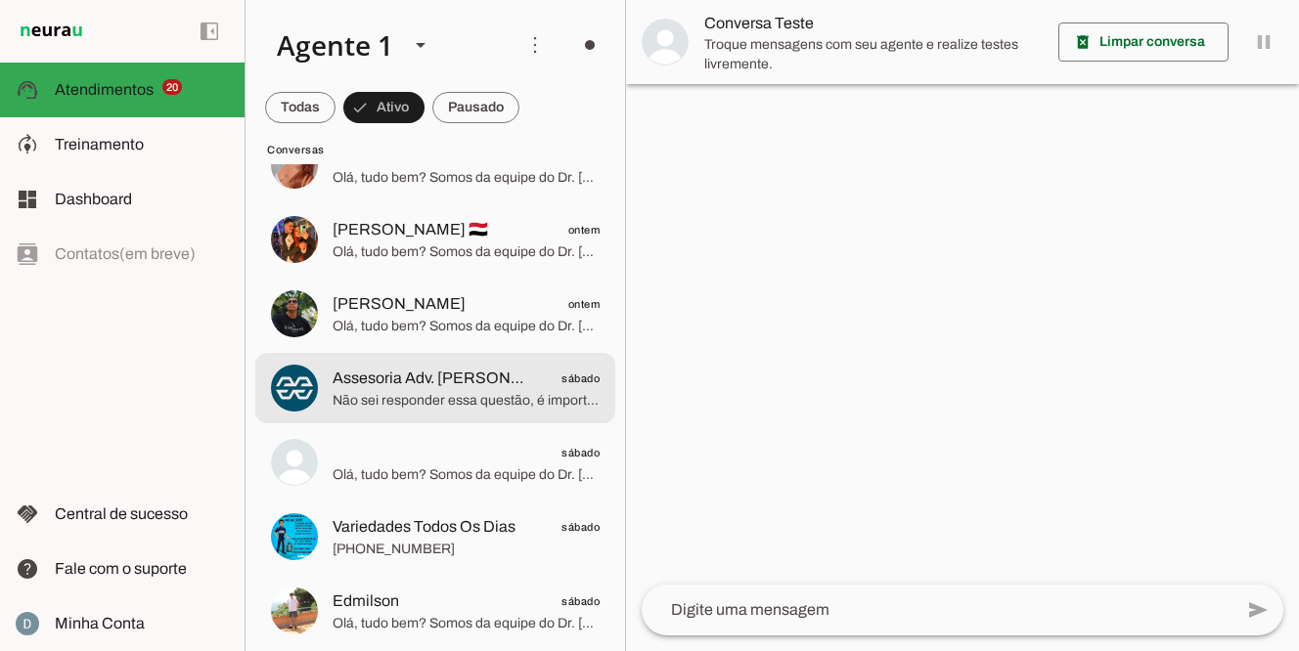
scroll to position [235, 0]
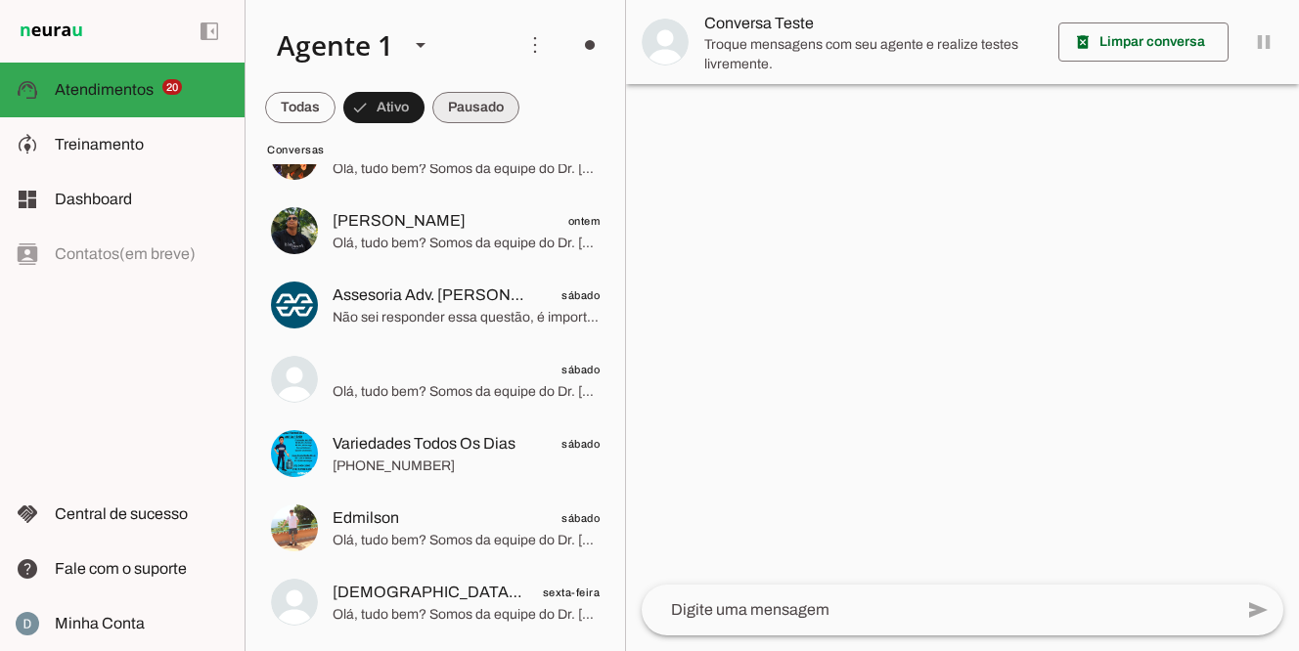
click at [335, 98] on span at bounding box center [300, 107] width 70 height 47
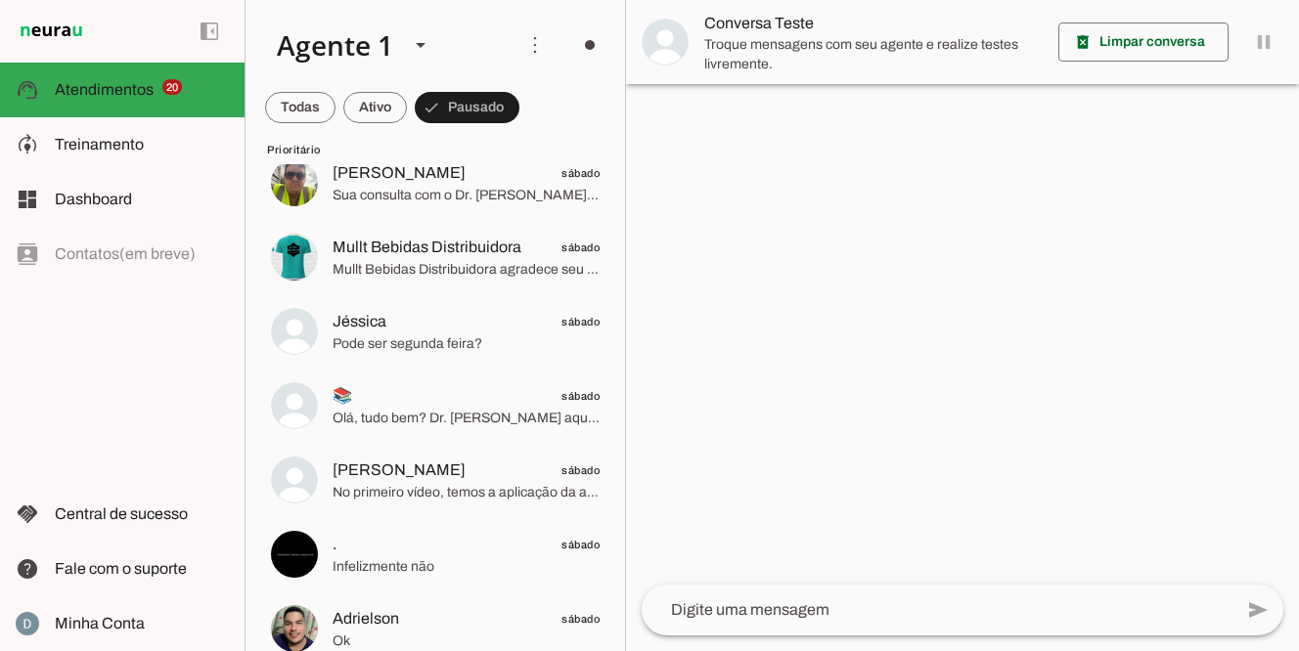
scroll to position [831, 0]
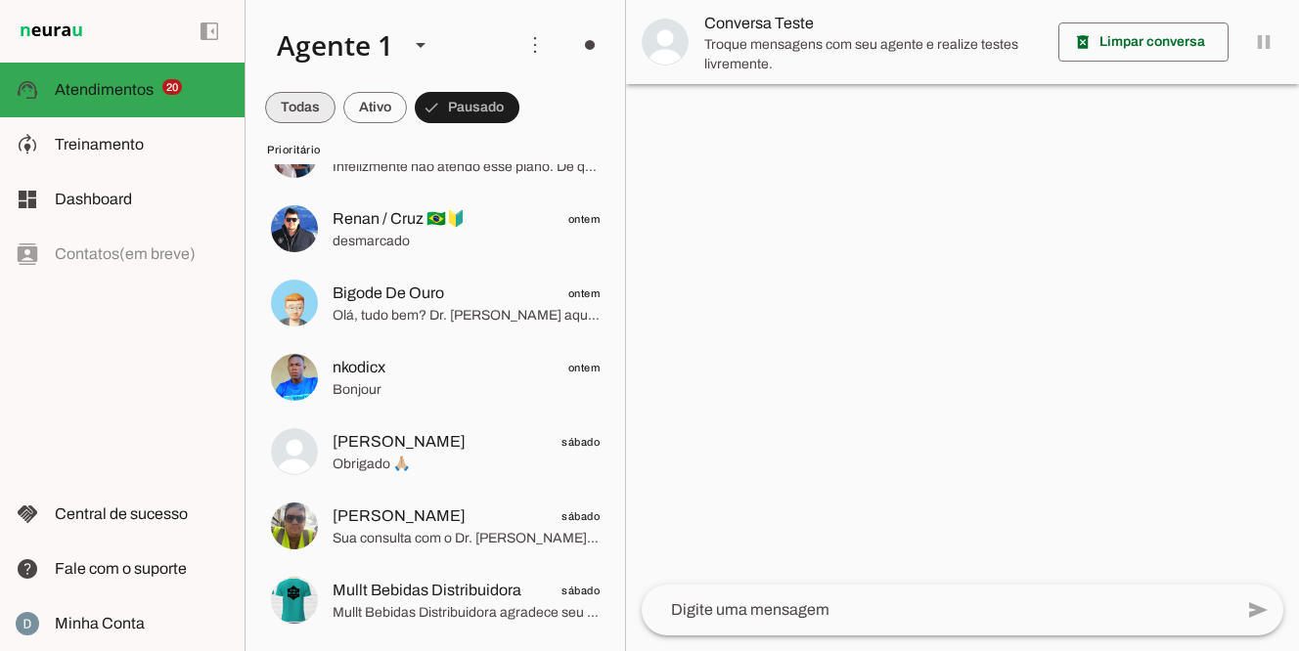
click at [307, 110] on span at bounding box center [300, 107] width 70 height 47
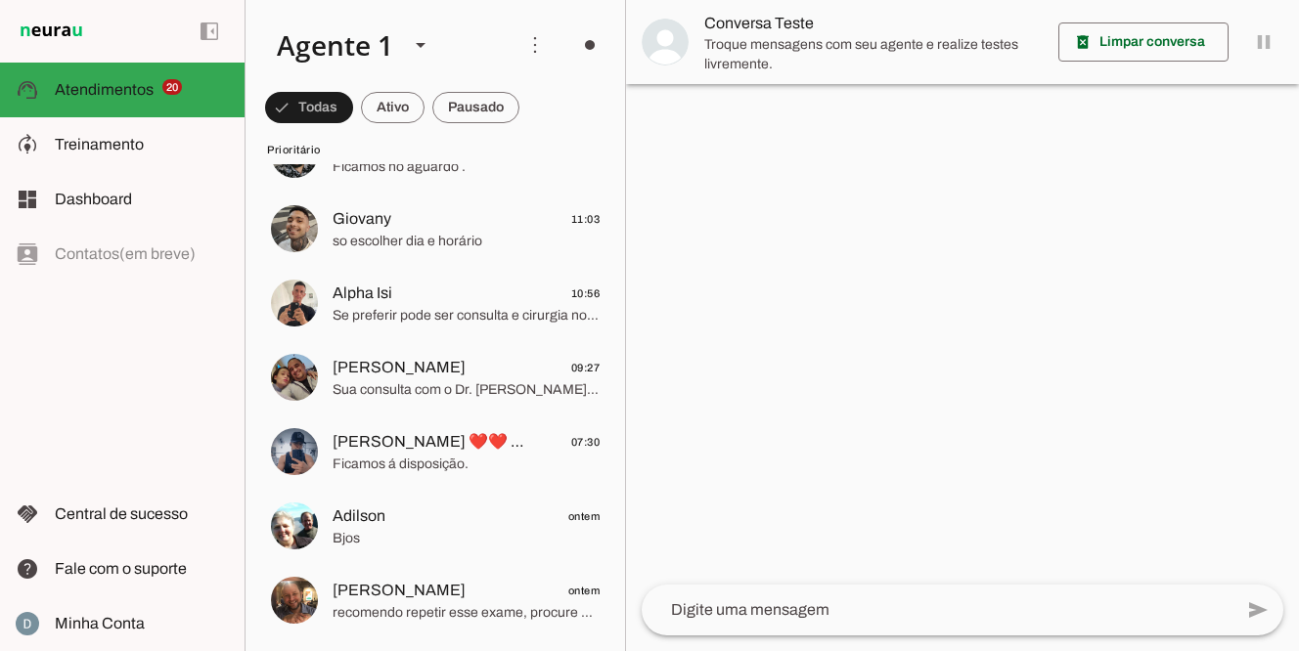
scroll to position [0, 0]
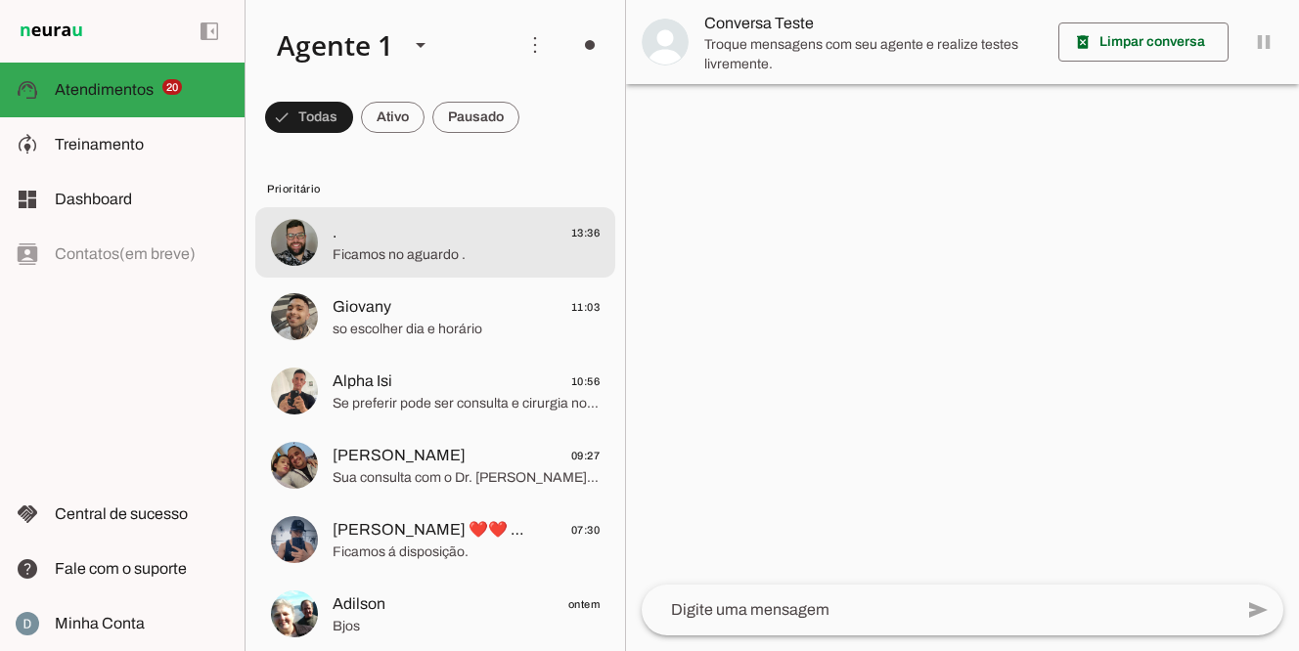
click at [471, 242] on span ". 13:36" at bounding box center [465, 233] width 267 height 24
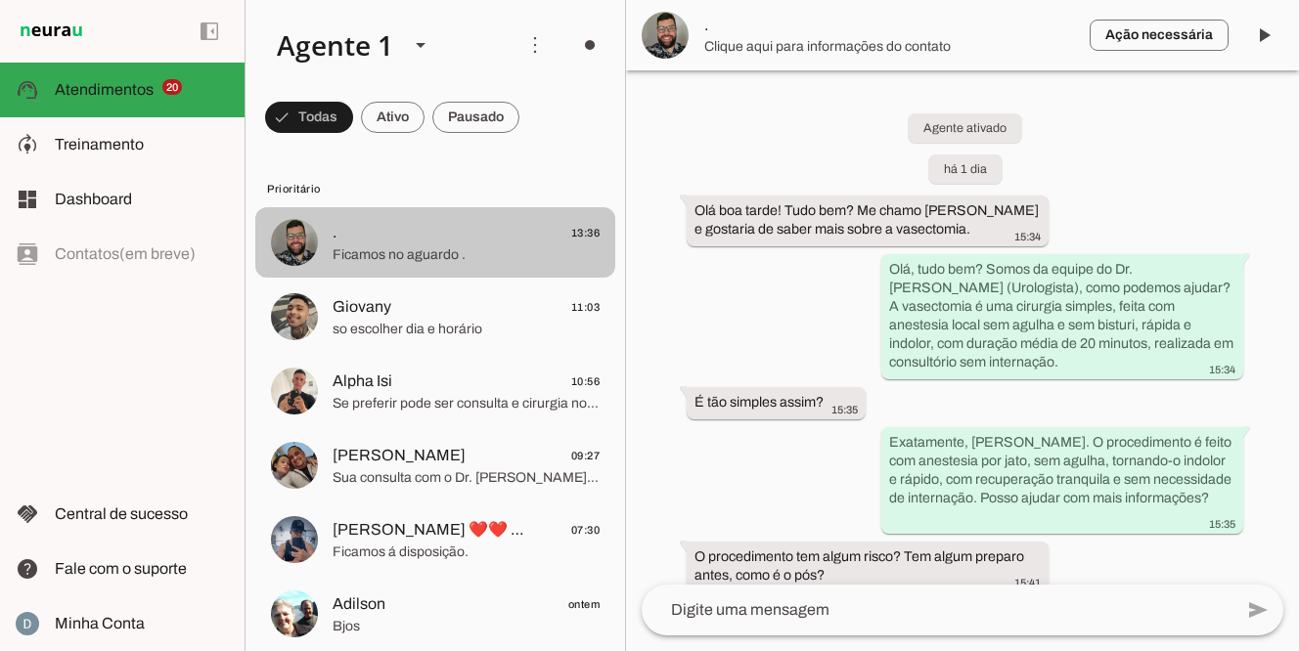
scroll to position [2639, 0]
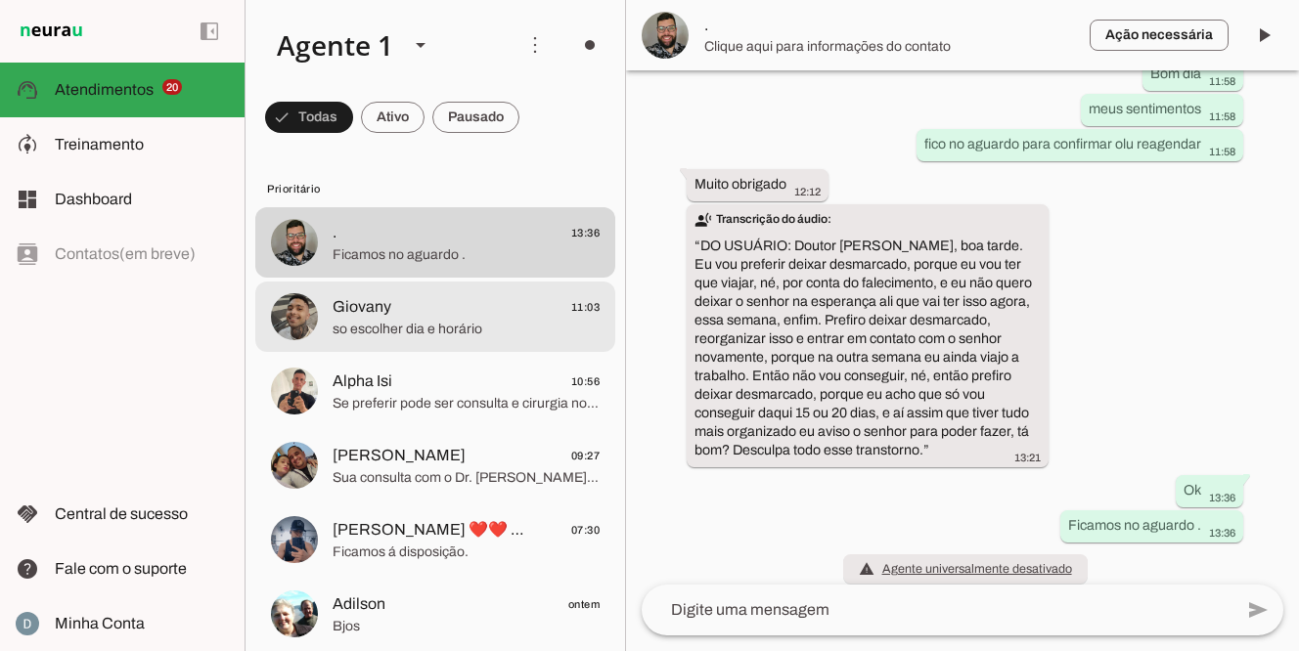
click at [448, 310] on span "Giovany 11:03" at bounding box center [465, 307] width 267 height 24
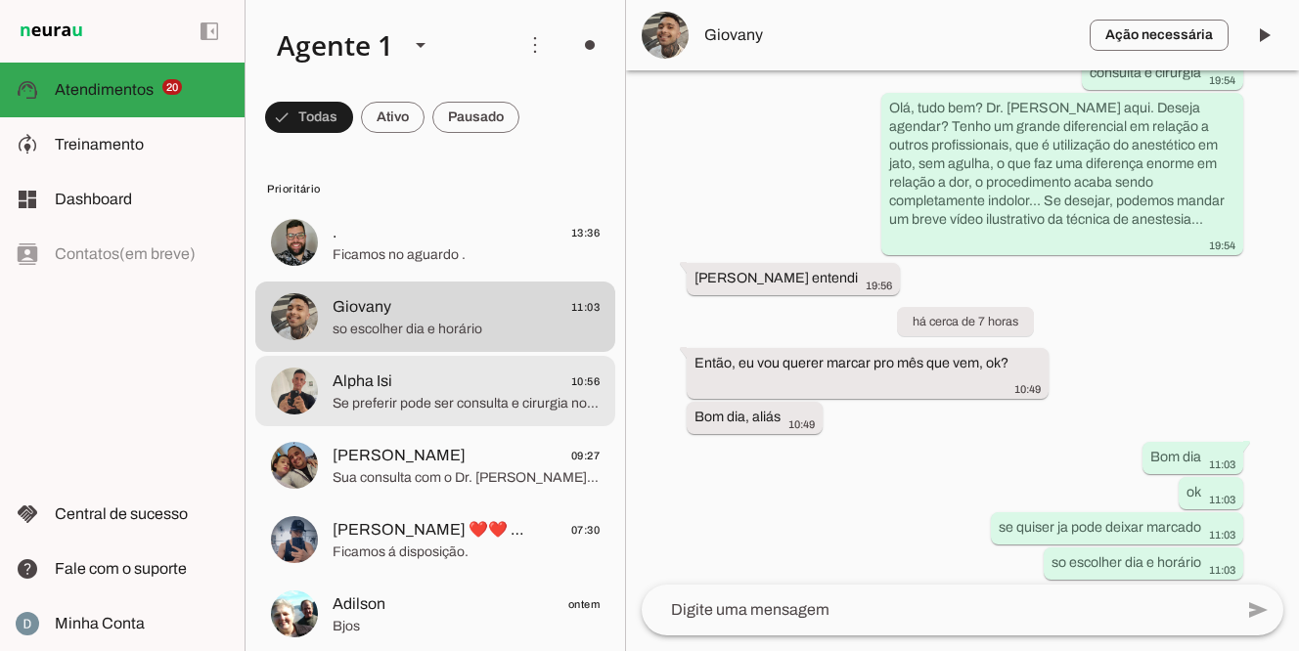
click at [420, 380] on span "Alpha Isi 10:56" at bounding box center [465, 382] width 267 height 24
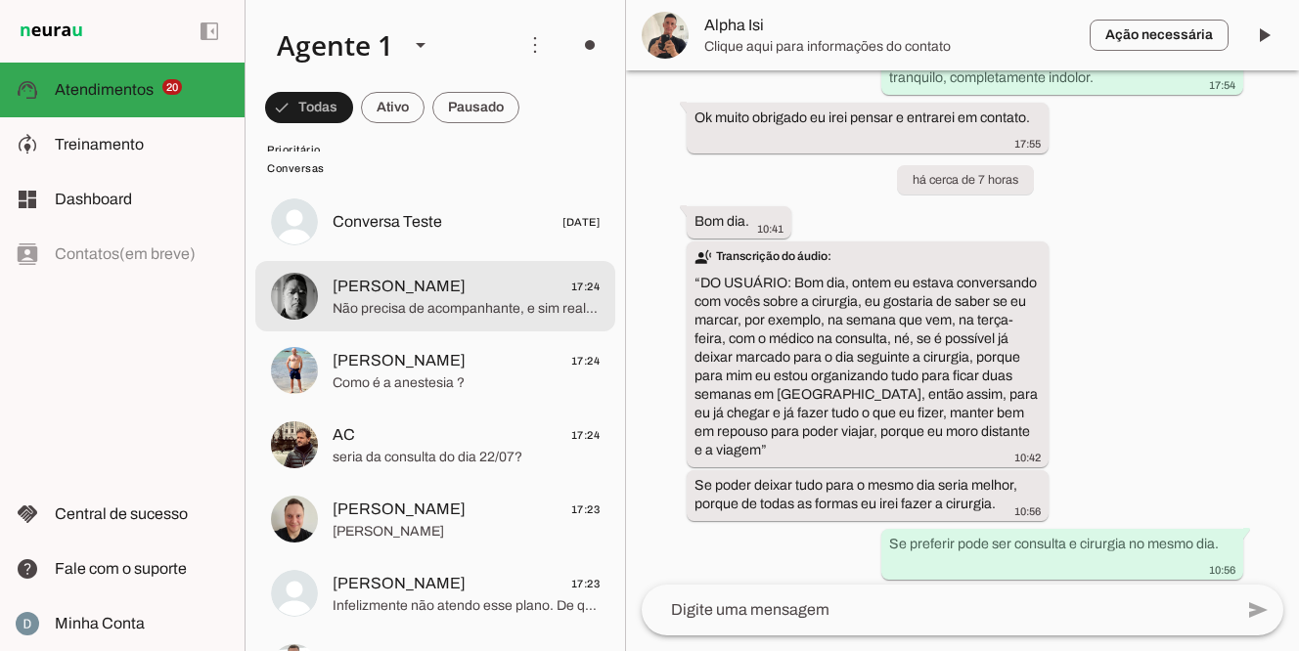
scroll to position [1777, 0]
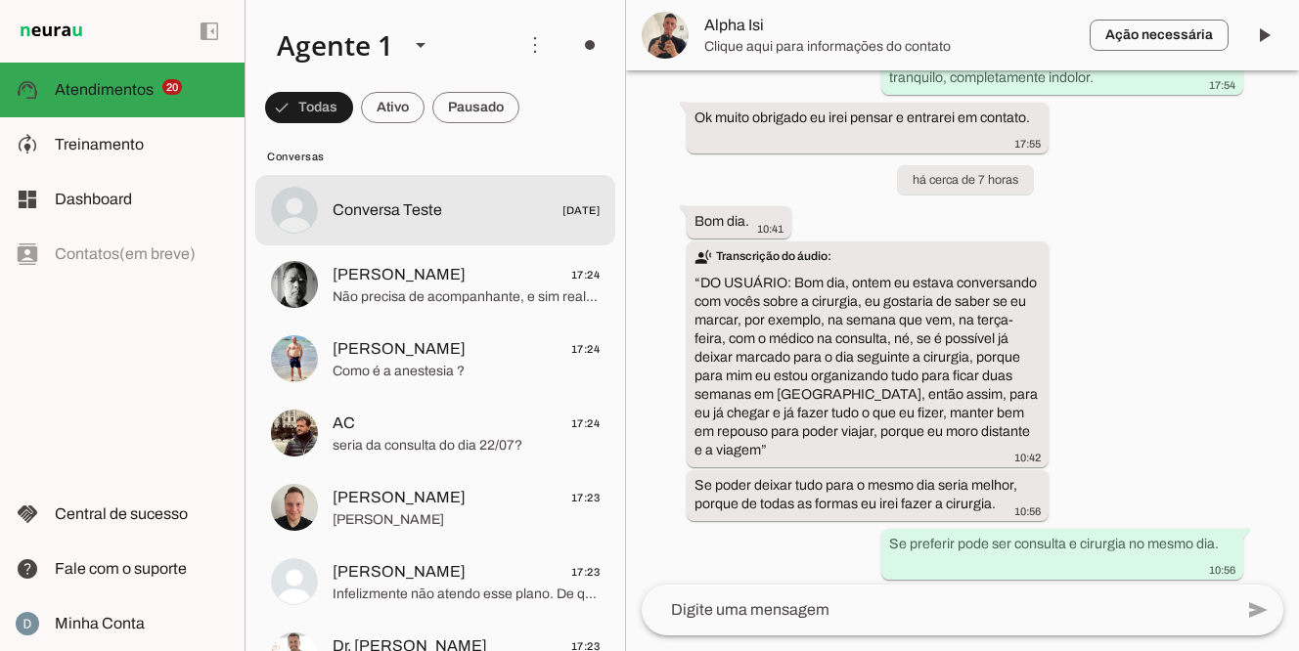
click at [500, 219] on span "Conversa Teste [DATE]" at bounding box center [465, 210] width 267 height 24
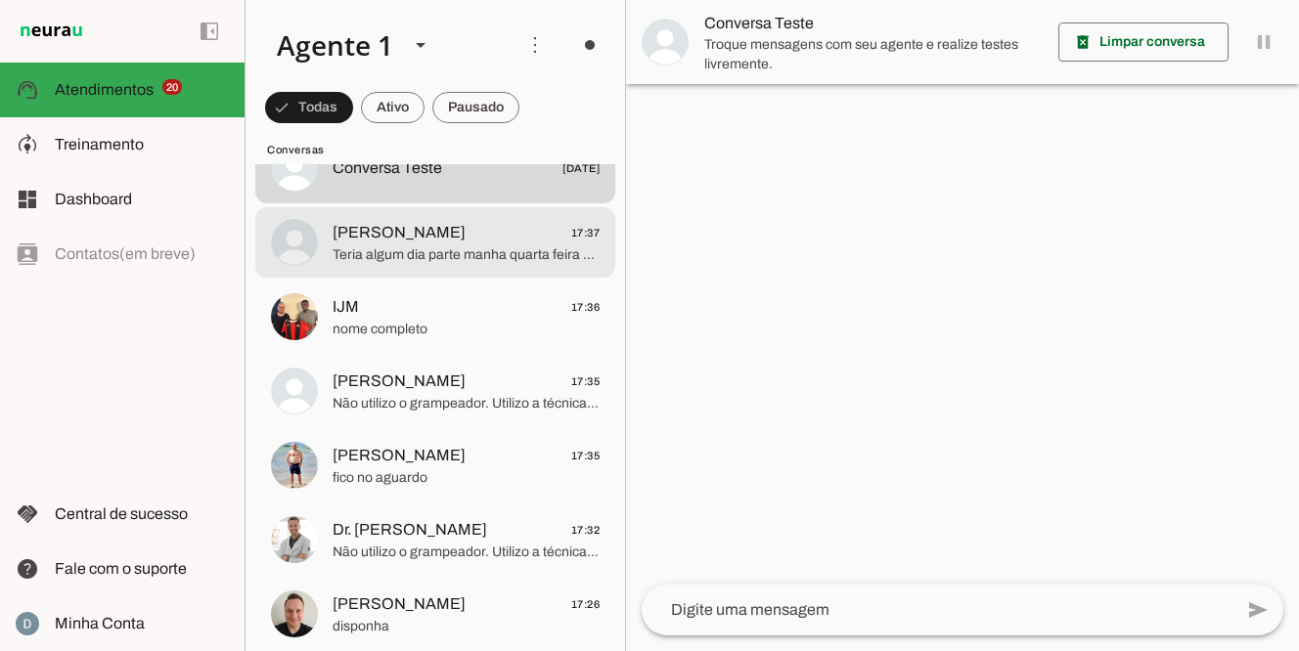
scroll to position [1820, 0]
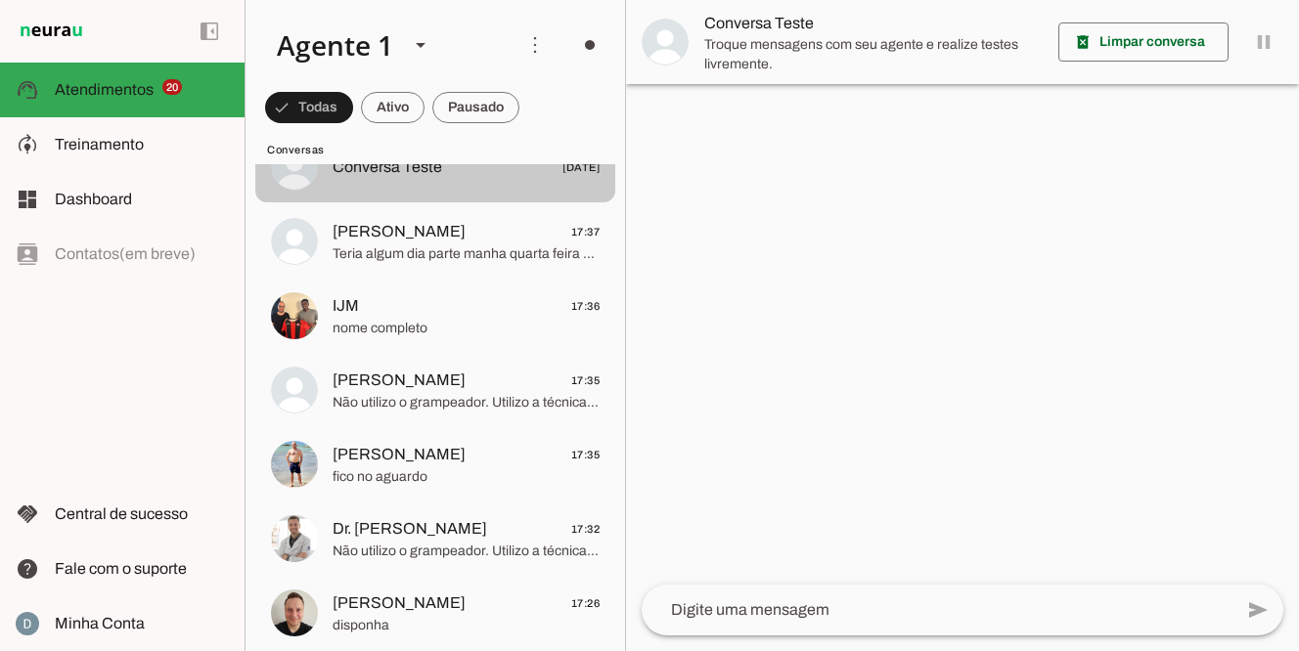
click at [464, 177] on span "Conversa Teste [DATE]" at bounding box center [465, 167] width 267 height 24
